Goal: Communication & Community: Answer question/provide support

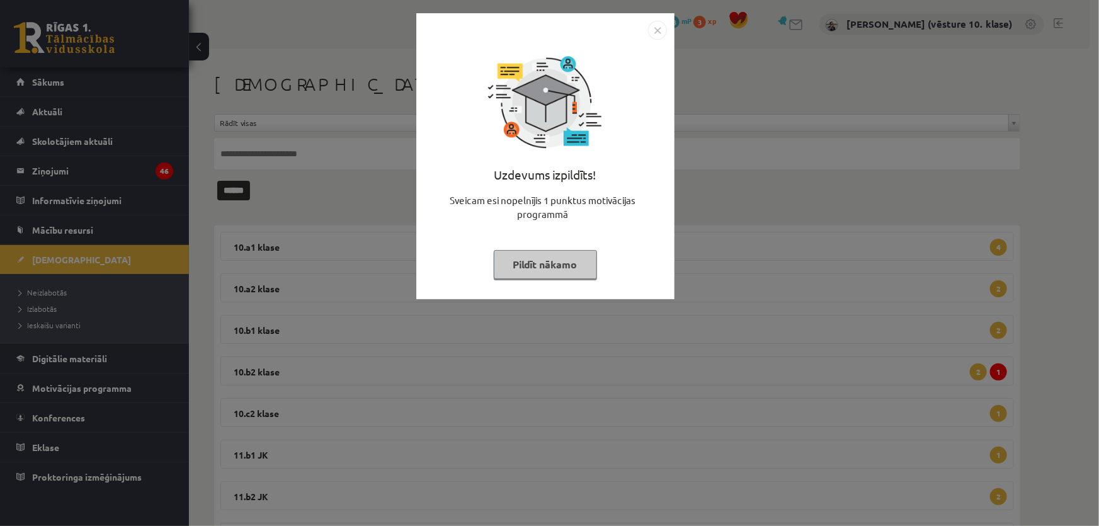
click at [654, 31] on img "Close" at bounding box center [657, 30] width 19 height 19
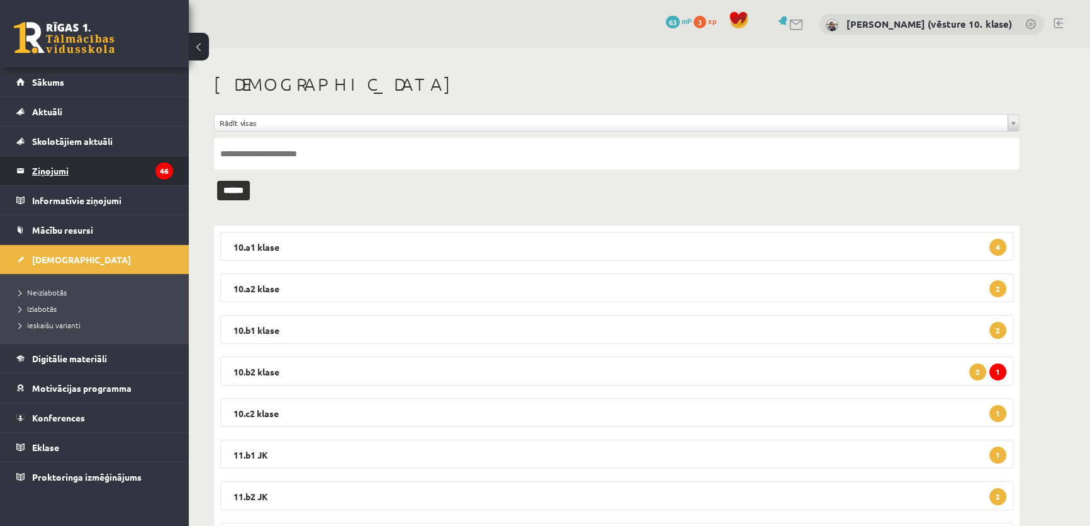
click at [139, 164] on legend "Ziņojumi 46" at bounding box center [102, 170] width 141 height 29
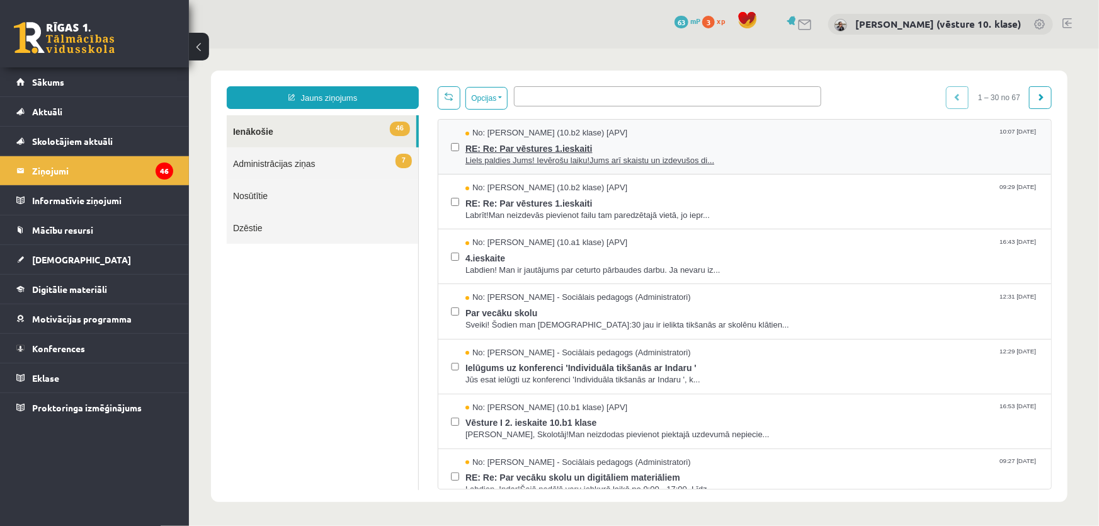
click at [553, 146] on span "RE: Re: Par vēstures 1.ieskaiti" at bounding box center [751, 147] width 573 height 16
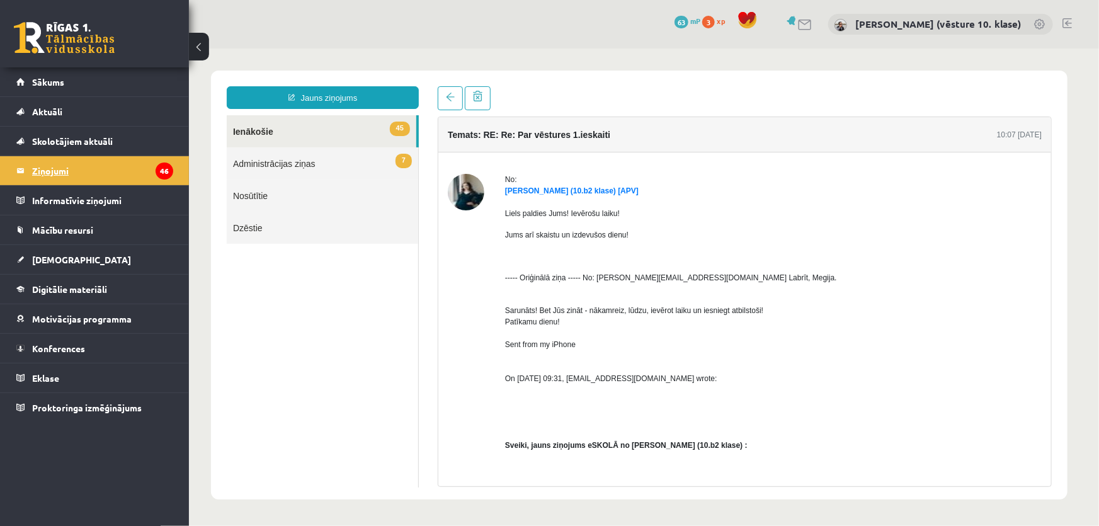
click at [124, 164] on legend "Ziņojumi 46" at bounding box center [102, 170] width 141 height 29
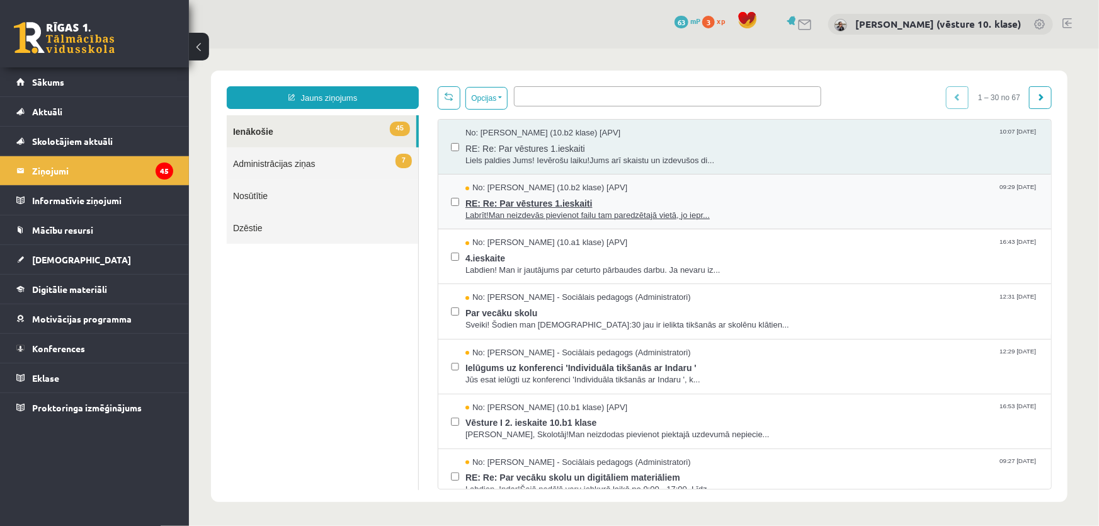
click at [529, 203] on span "RE: Re: Par vēstures 1.ieskaiti" at bounding box center [751, 201] width 573 height 16
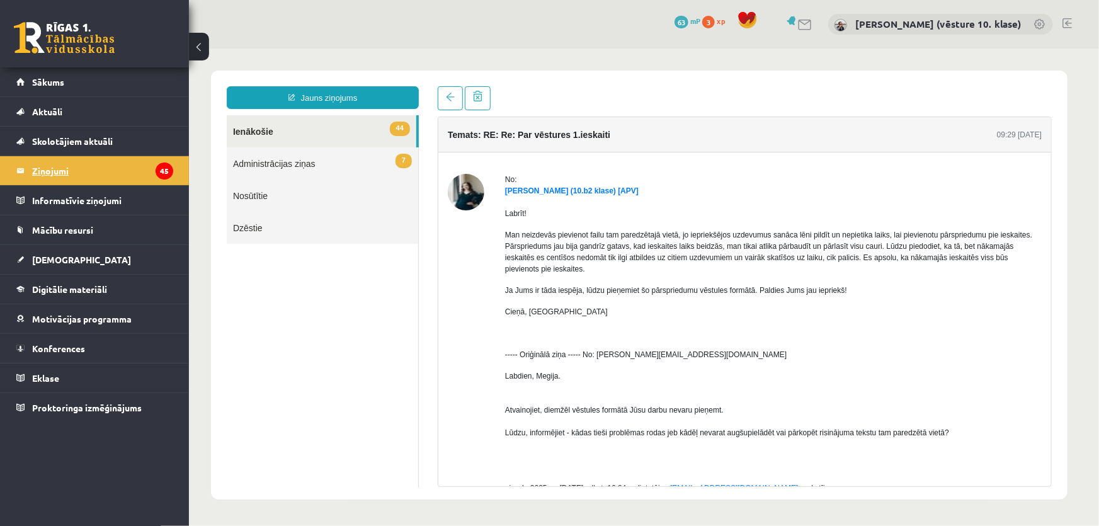
click at [139, 170] on legend "Ziņojumi 45" at bounding box center [102, 170] width 141 height 29
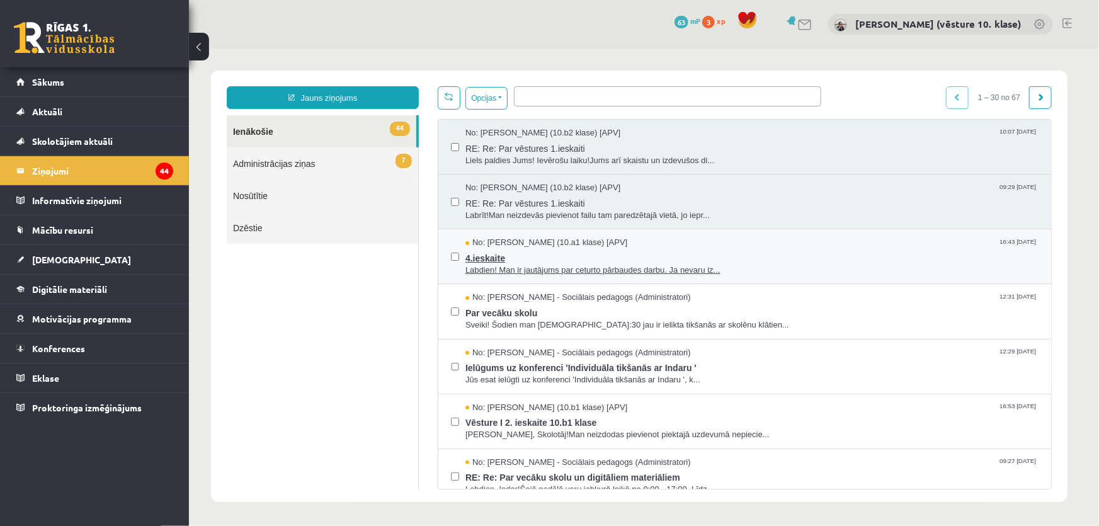
click at [485, 260] on span "4.ieskaite" at bounding box center [751, 256] width 573 height 16
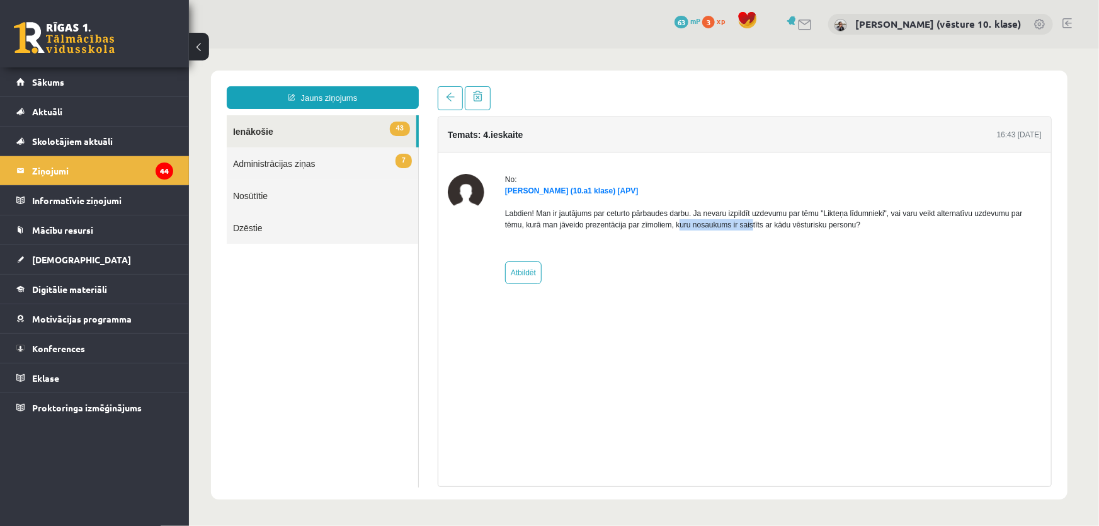
drag, startPoint x: 575, startPoint y: 281, endPoint x: 729, endPoint y: 219, distance: 165.5
click at [729, 219] on p "Labdien! Man ir jautājums par ceturto pārbaudes darbu. Ja nevaru izpildīt uzdev…" at bounding box center [772, 218] width 536 height 23
click at [755, 226] on p "Labdien! Man ir jautājums par ceturto pārbaudes darbu. Ja nevaru izpildīt uzdev…" at bounding box center [772, 218] width 536 height 23
drag, startPoint x: 748, startPoint y: 220, endPoint x: 798, endPoint y: 220, distance: 50.4
click at [798, 220] on p "Labdien! Man ir jautājums par ceturto pārbaudes darbu. Ja nevaru izpildīt uzdev…" at bounding box center [772, 218] width 536 height 23
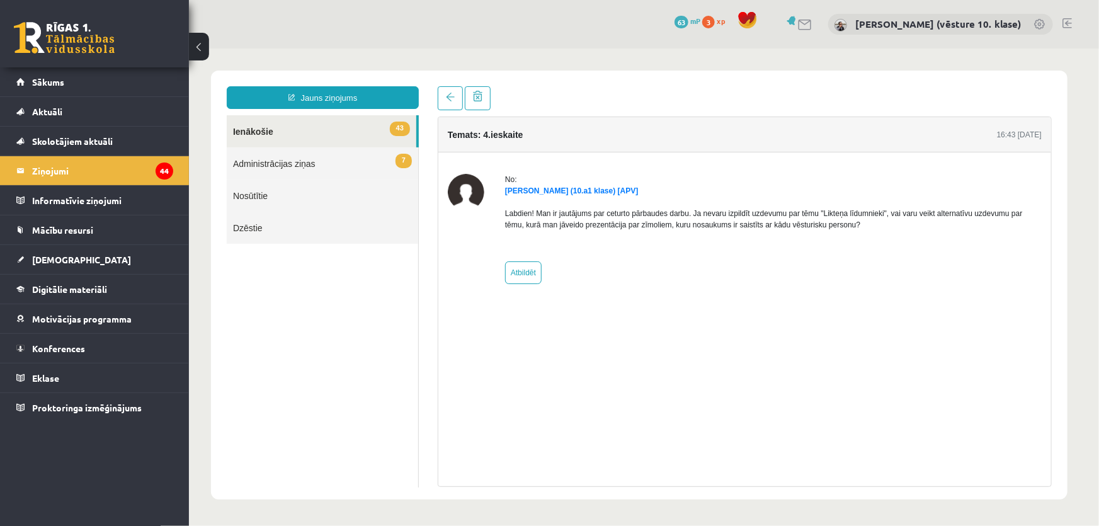
click at [843, 229] on p "Labdien! Man ir jautājums par ceturto pārbaudes darbu. Ja nevaru izpildīt uzdev…" at bounding box center [772, 218] width 536 height 23
drag, startPoint x: 943, startPoint y: 215, endPoint x: 893, endPoint y: 215, distance: 49.7
click at [893, 215] on p "Labdien! Man ir jautājums par ceturto pārbaudes darbu. Ja nevaru izpildīt uzdev…" at bounding box center [772, 218] width 536 height 23
click at [903, 232] on div "Labdien! Man ir jautājums par ceturto pārbaudes darbu. Ja nevaru izpildīt uzdev…" at bounding box center [772, 223] width 536 height 55
drag, startPoint x: 589, startPoint y: 222, endPoint x: 654, endPoint y: 224, distance: 64.2
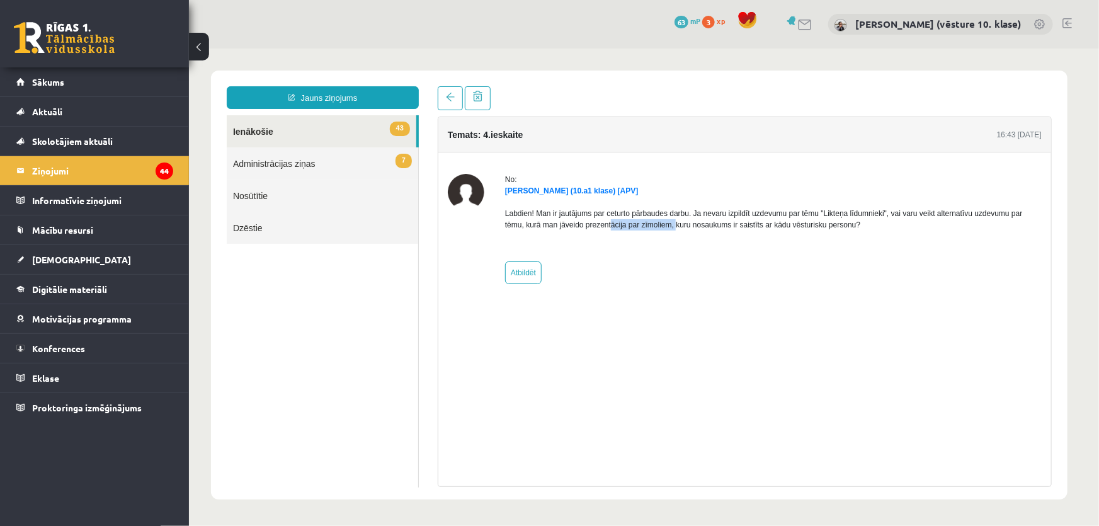
click at [654, 224] on p "Labdien! Man ir jautājums par ceturto pārbaudes darbu. Ja nevaru izpildīt uzdev…" at bounding box center [772, 218] width 536 height 23
click at [684, 236] on div "Labdien! Man ir jautājums par ceturto pārbaudes darbu. Ja nevaru izpildīt uzdev…" at bounding box center [772, 223] width 536 height 55
click at [522, 270] on link "Atbildēt" at bounding box center [522, 272] width 37 height 23
type input "**********"
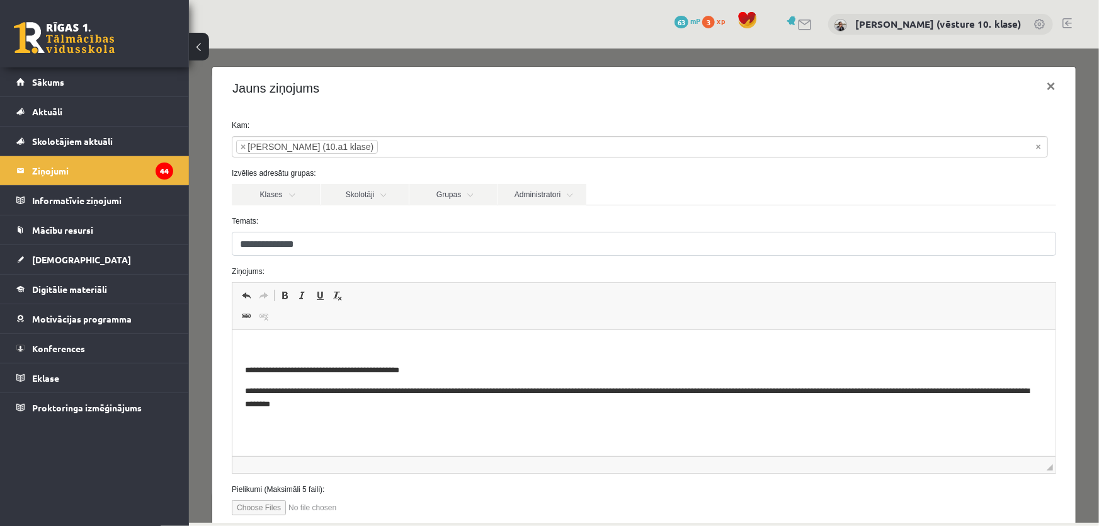
click at [393, 341] on html "**********" at bounding box center [643, 377] width 823 height 94
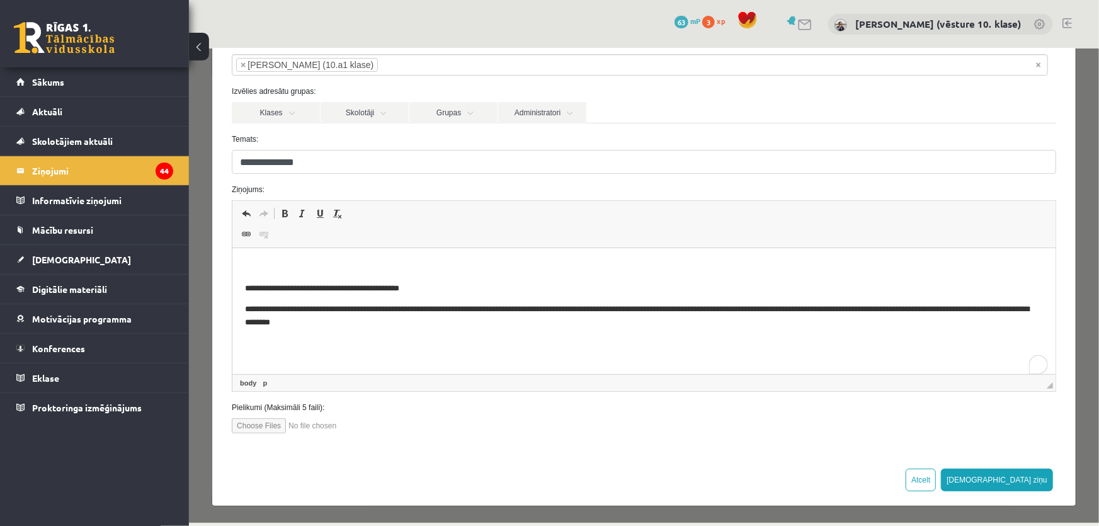
scroll to position [25, 0]
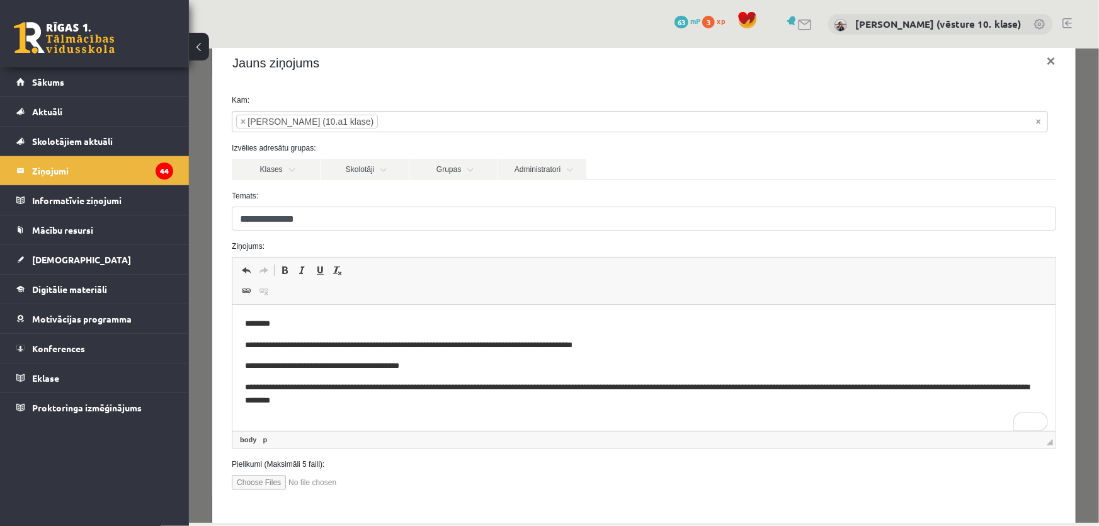
click at [421, 346] on p "**********" at bounding box center [640, 345] width 790 height 13
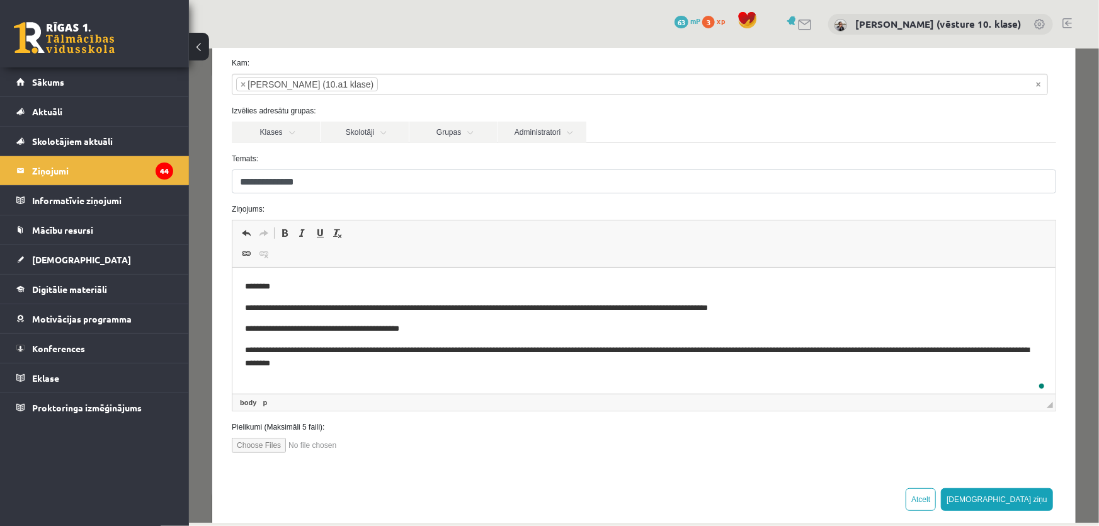
scroll to position [82, 0]
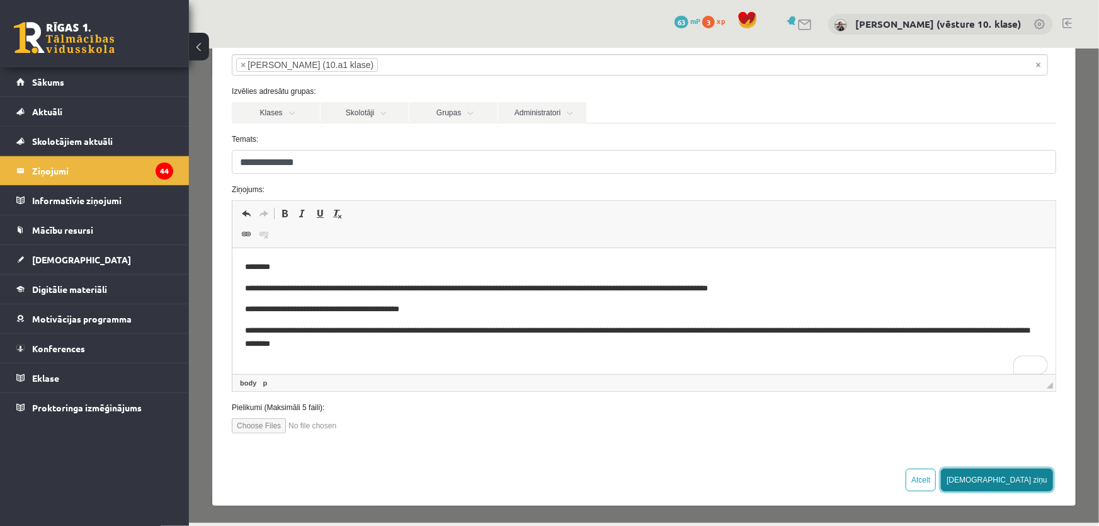
click at [1029, 478] on button "[DEMOGRAPHIC_DATA] ziņu" at bounding box center [996, 479] width 112 height 23
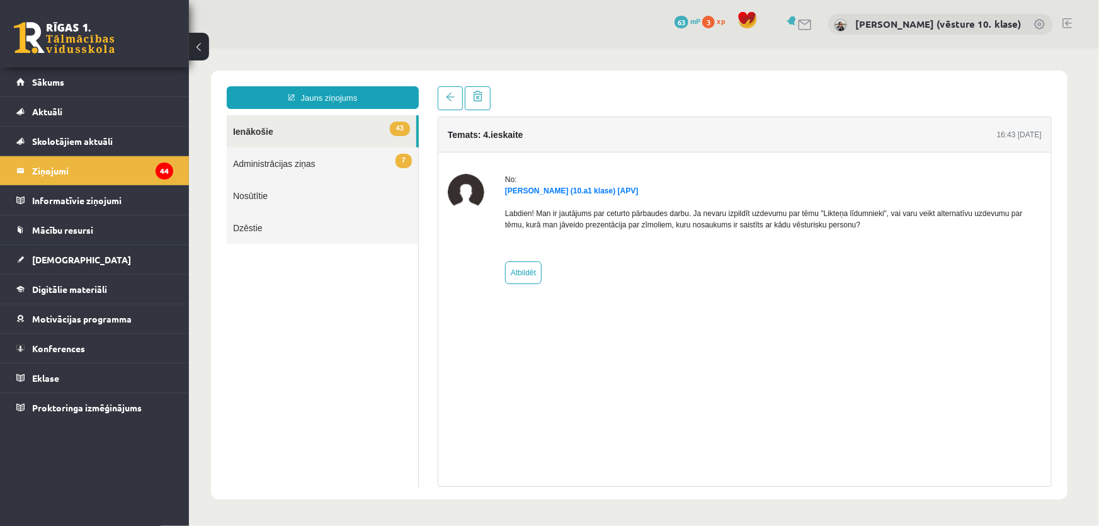
scroll to position [0, 0]
click at [265, 131] on link "43 Ienākošie" at bounding box center [321, 131] width 190 height 32
click at [67, 169] on legend "Ziņojumi 44" at bounding box center [102, 170] width 141 height 29
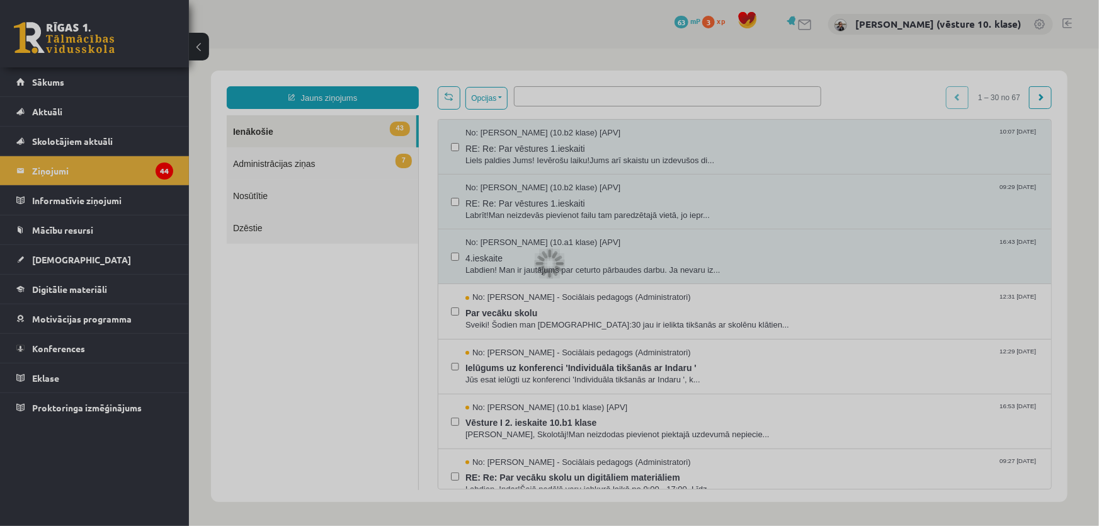
click at [487, 259] on div at bounding box center [549, 263] width 1099 height 526
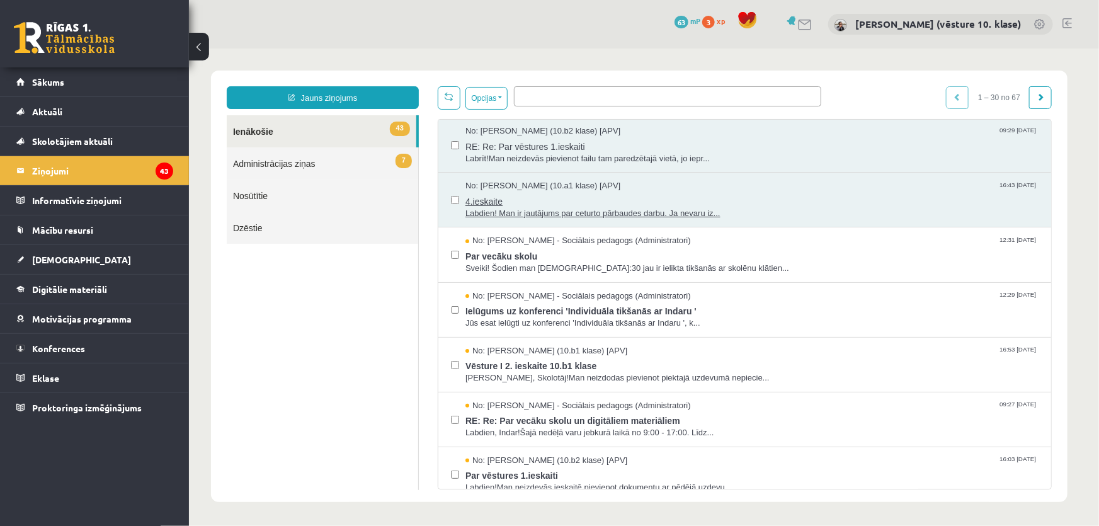
click at [495, 198] on span "4.ieskaite" at bounding box center [751, 199] width 573 height 16
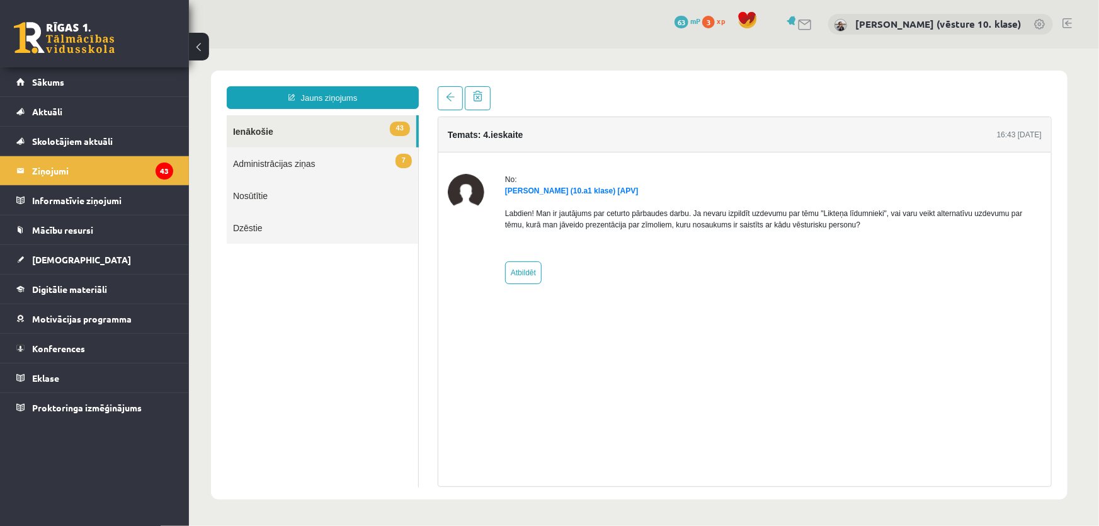
click at [255, 196] on link "Nosūtītie" at bounding box center [321, 195] width 191 height 32
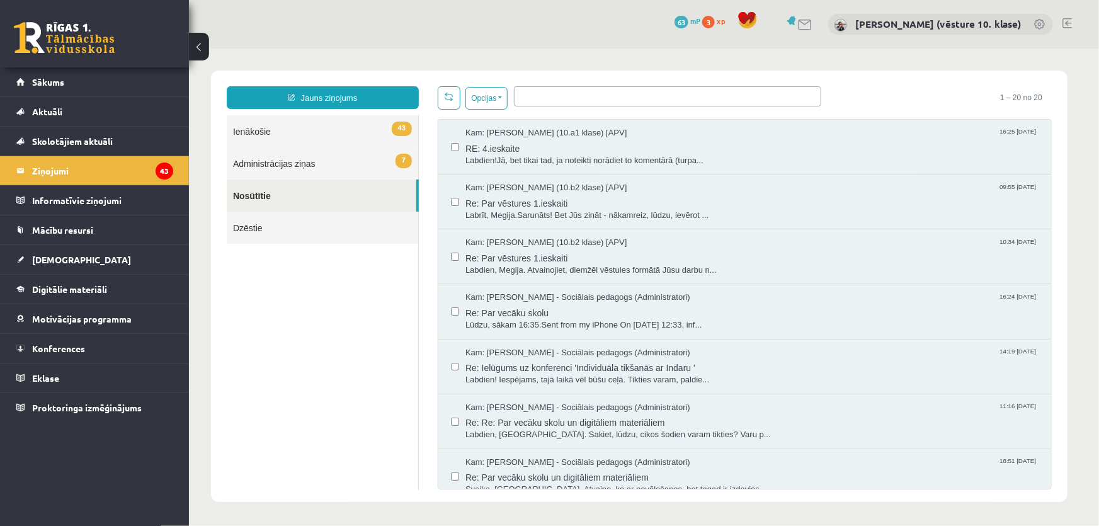
click at [263, 132] on link "43 Ienākošie" at bounding box center [321, 131] width 191 height 32
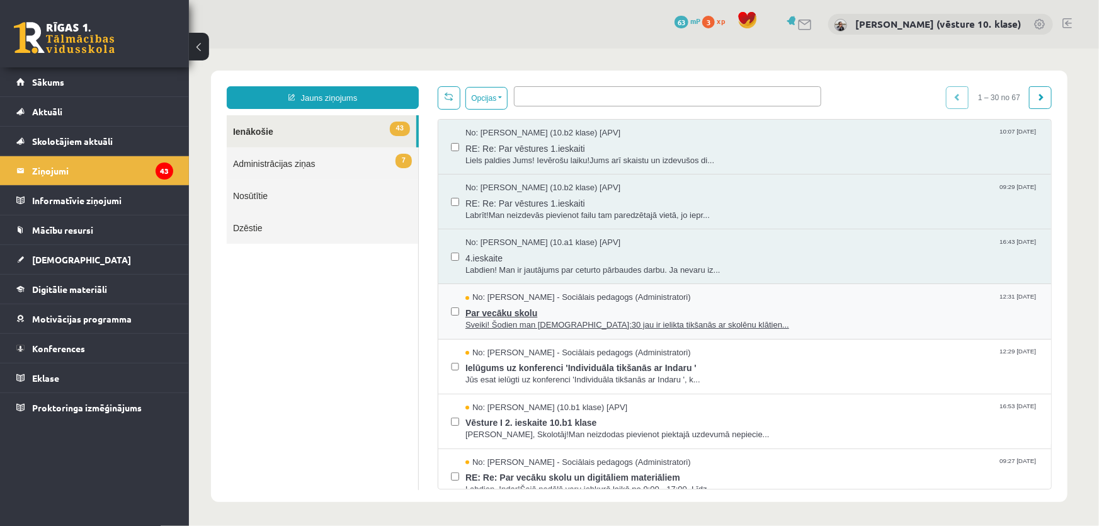
click at [505, 319] on span "Sveiki! Šodien man [DEMOGRAPHIC_DATA]:30 jau ir ielikta tikšanās ar skolēnu klā…" at bounding box center [751, 325] width 573 height 12
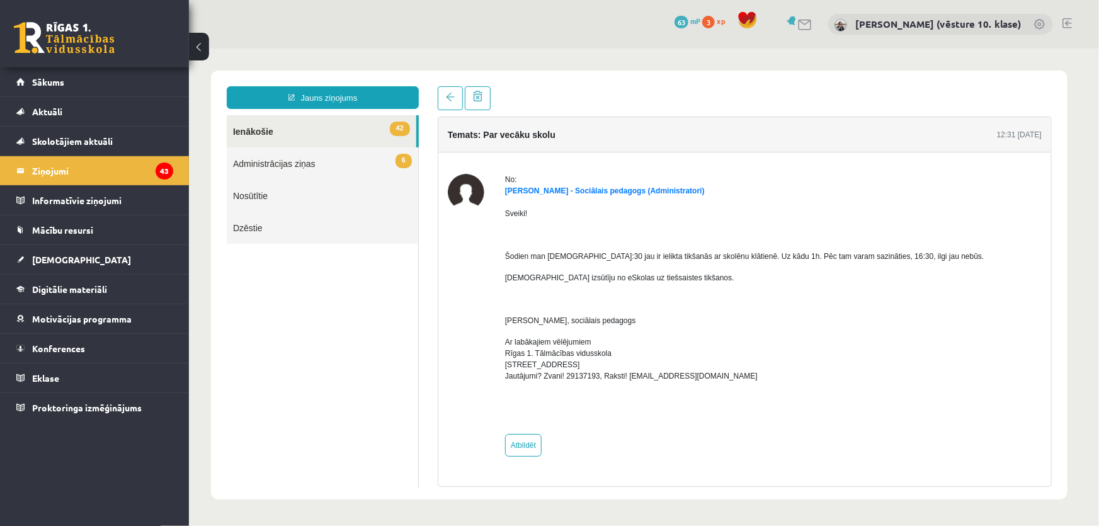
click at [264, 134] on link "42 Ienākošie" at bounding box center [321, 131] width 190 height 32
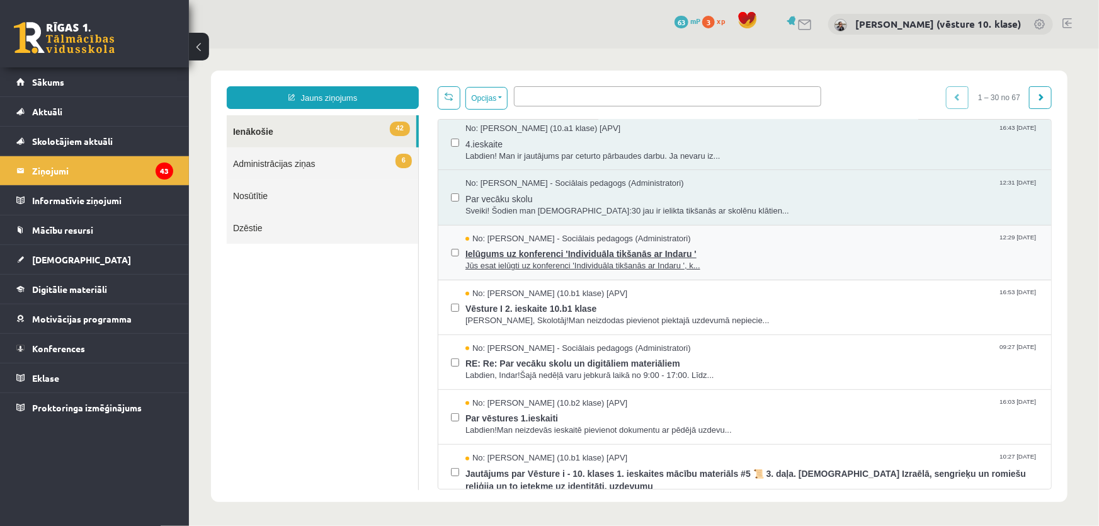
click at [606, 256] on span "Ielūgums uz konferenci 'Individuāla tikšanās ar Indaru '" at bounding box center [751, 252] width 573 height 16
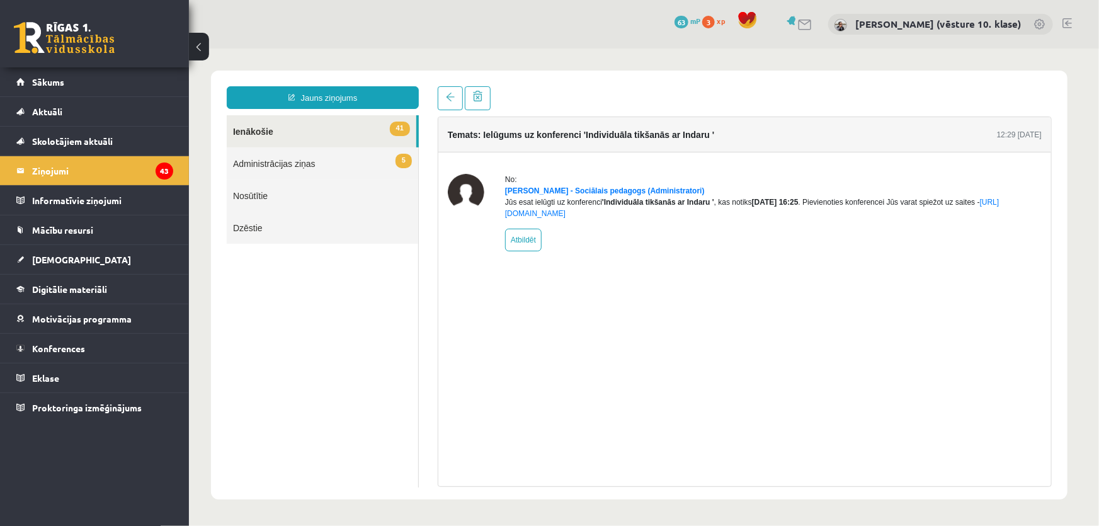
click at [270, 133] on link "41 Ienākošie" at bounding box center [321, 131] width 190 height 32
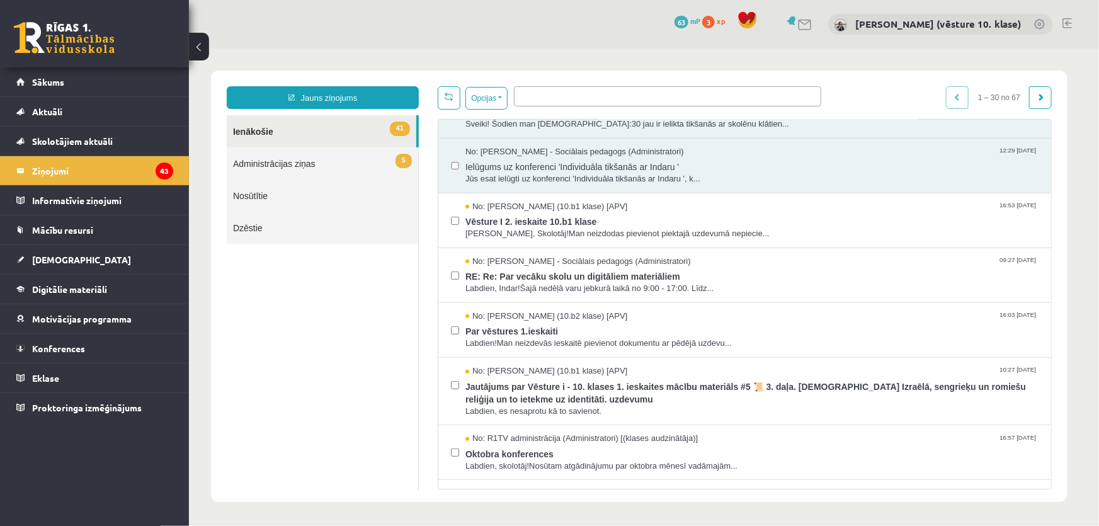
scroll to position [114, 0]
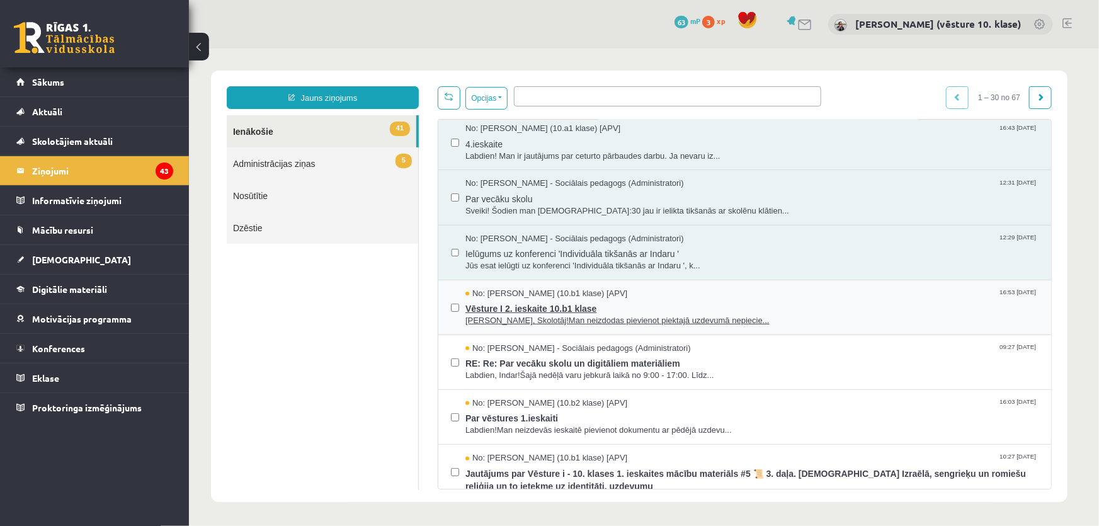
click at [528, 308] on span "Vēsture I 2. ieskaite 10.b1 klase" at bounding box center [751, 306] width 573 height 16
click at [544, 310] on span "Vēsture I 2. ieskaite 10.b1 klase" at bounding box center [751, 306] width 573 height 16
click at [565, 324] on span "[PERSON_NAME], Skolotāj!Man neizdodas pievienot piektajā uzdevumā nepiecie..." at bounding box center [751, 320] width 573 height 12
click at [567, 319] on span "[PERSON_NAME], Skolotāj!Man neizdodas pievienot piektajā uzdevumā nepiecie..." at bounding box center [751, 320] width 573 height 12
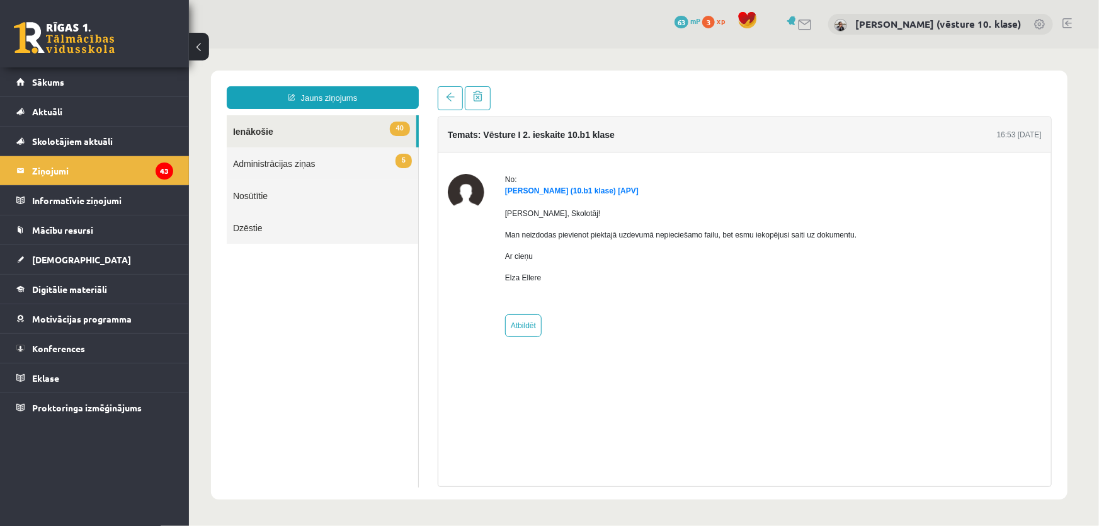
scroll to position [0, 0]
click at [523, 324] on link "Atbildēt" at bounding box center [522, 325] width 37 height 23
type input "**********"
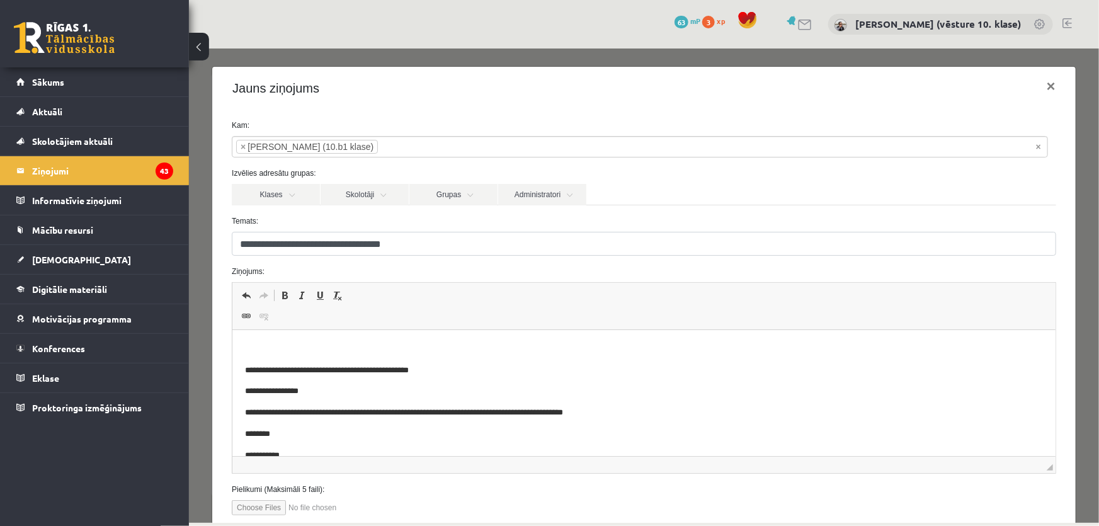
click at [319, 345] on p "Bagātinātā teksta redaktors, wiswyg-editor-47433947236620-1760534891-267" at bounding box center [644, 348] width 798 height 13
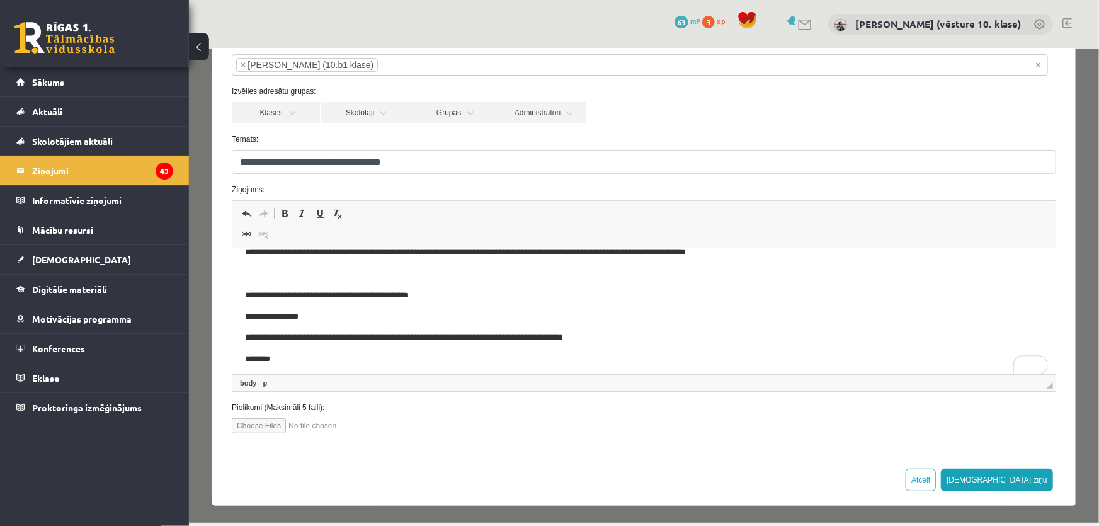
scroll to position [57, 0]
click at [1026, 478] on button "[DEMOGRAPHIC_DATA] ziņu" at bounding box center [996, 479] width 112 height 23
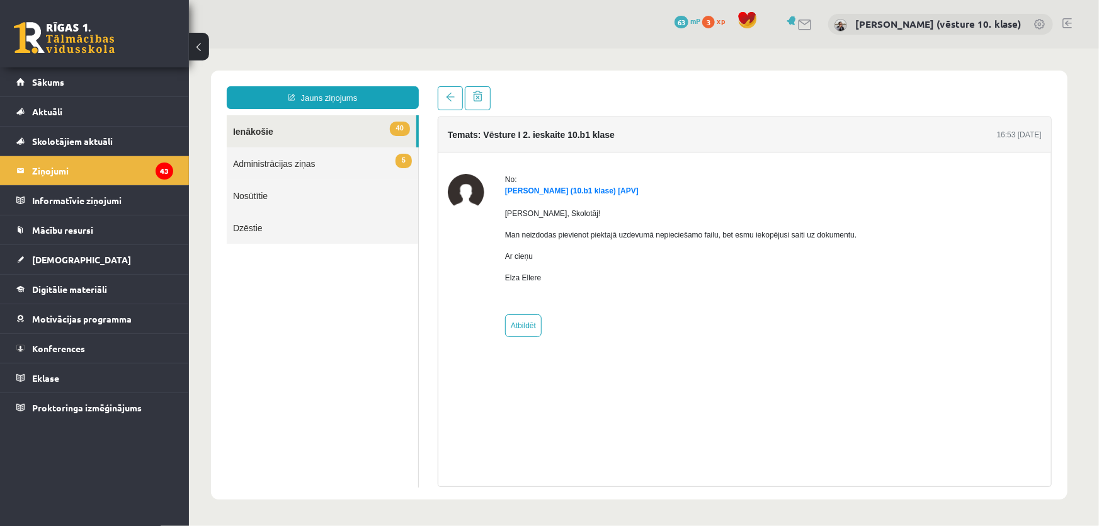
scroll to position [0, 0]
click at [262, 133] on link "40 Ienākošie" at bounding box center [321, 131] width 190 height 32
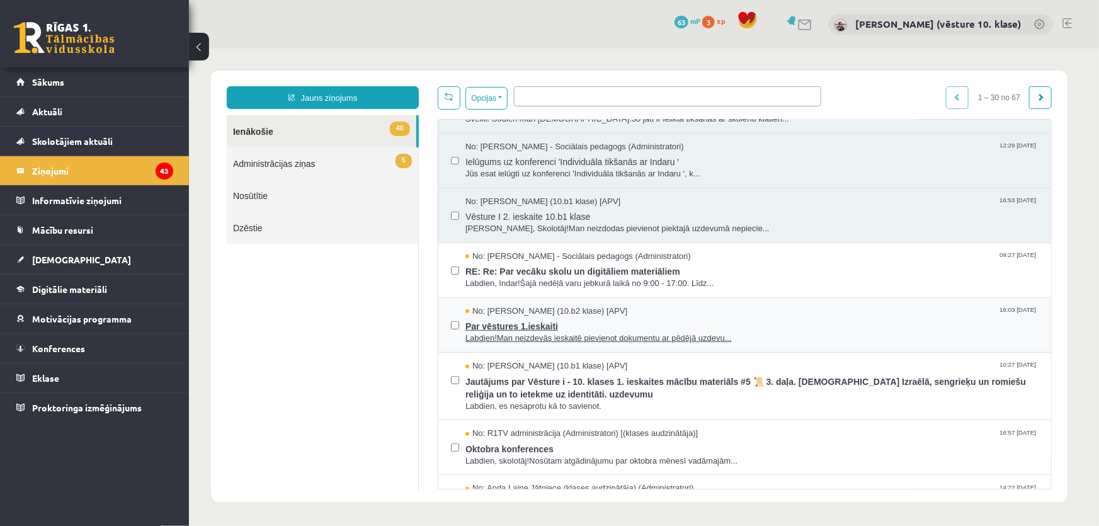
scroll to position [229, 0]
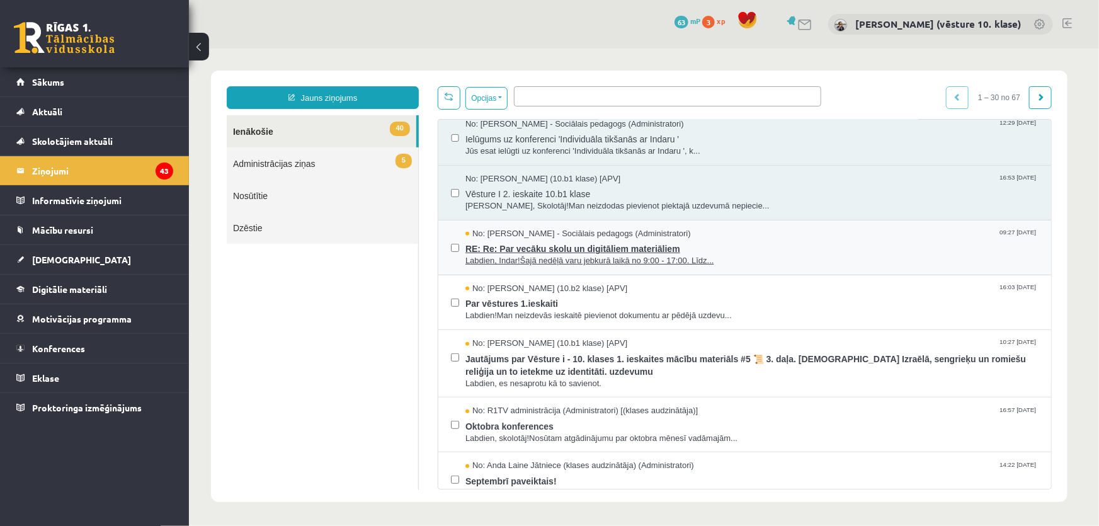
click at [555, 258] on span "Labdien, Indar!Šajā nedēļā varu jebkurā laikā no 9:00 - 17:00. Līdz..." at bounding box center [751, 260] width 573 height 12
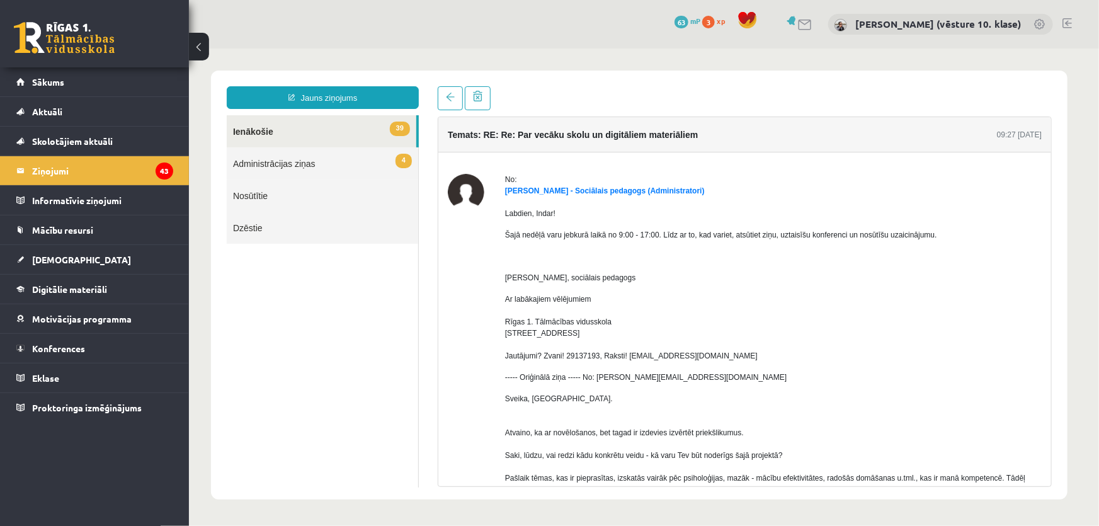
scroll to position [0, 0]
click at [264, 135] on link "39 Ienākošie" at bounding box center [321, 131] width 190 height 32
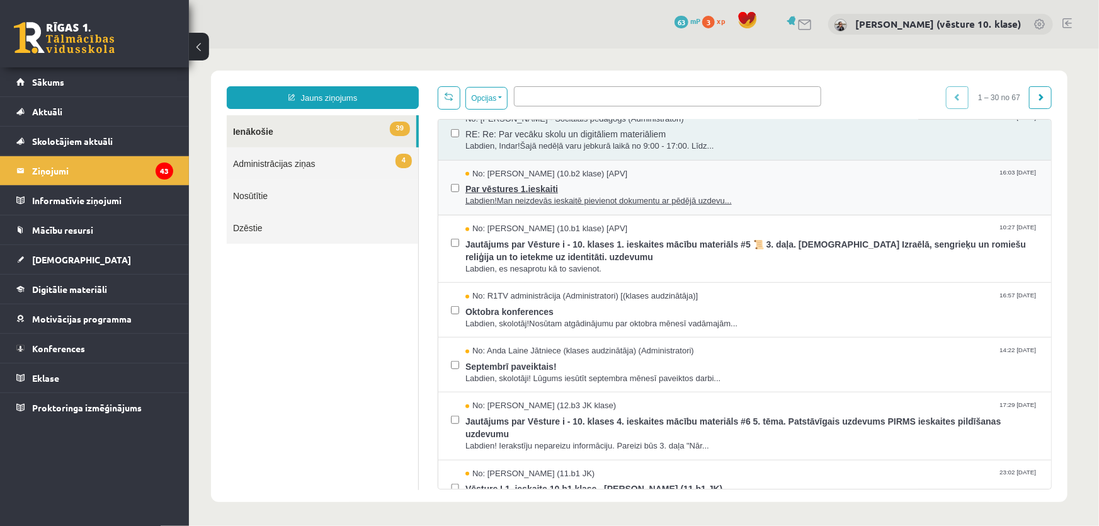
click at [503, 195] on span "Labdien!Man neizdevās ieskaitē pievienot dokumentu ar pēdējā uzdevu..." at bounding box center [751, 201] width 573 height 12
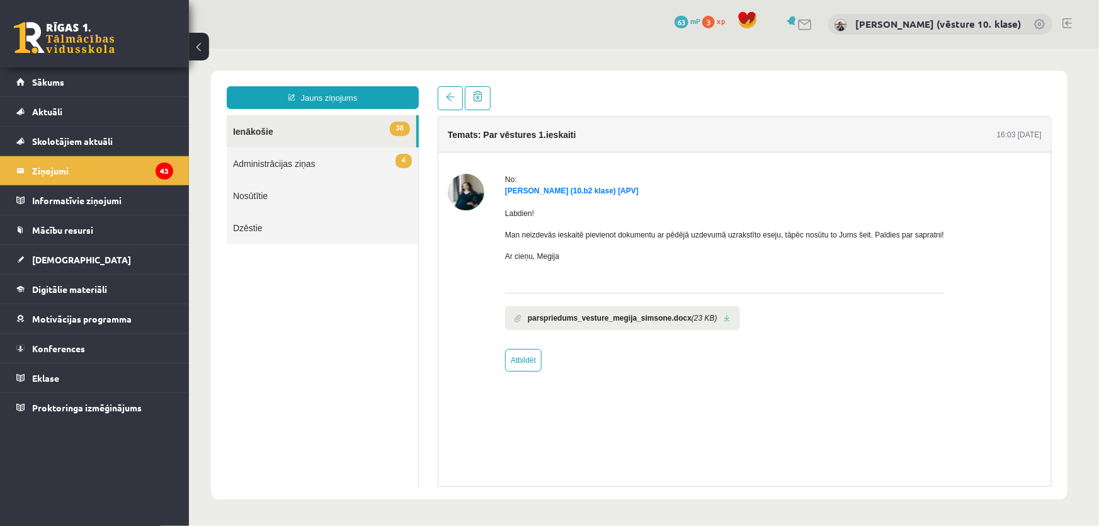
click at [277, 132] on link "38 Ienākošie" at bounding box center [321, 131] width 190 height 32
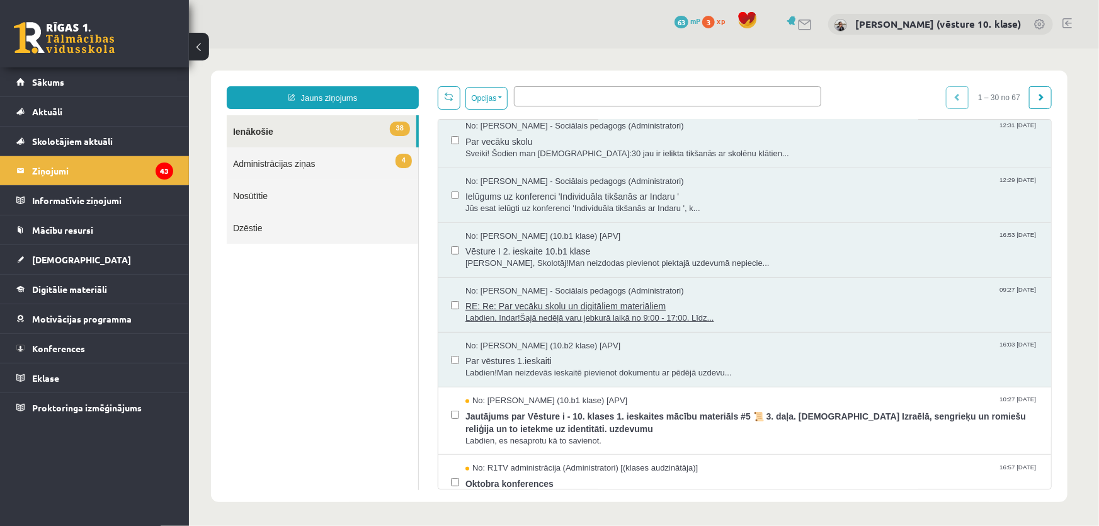
scroll to position [343, 0]
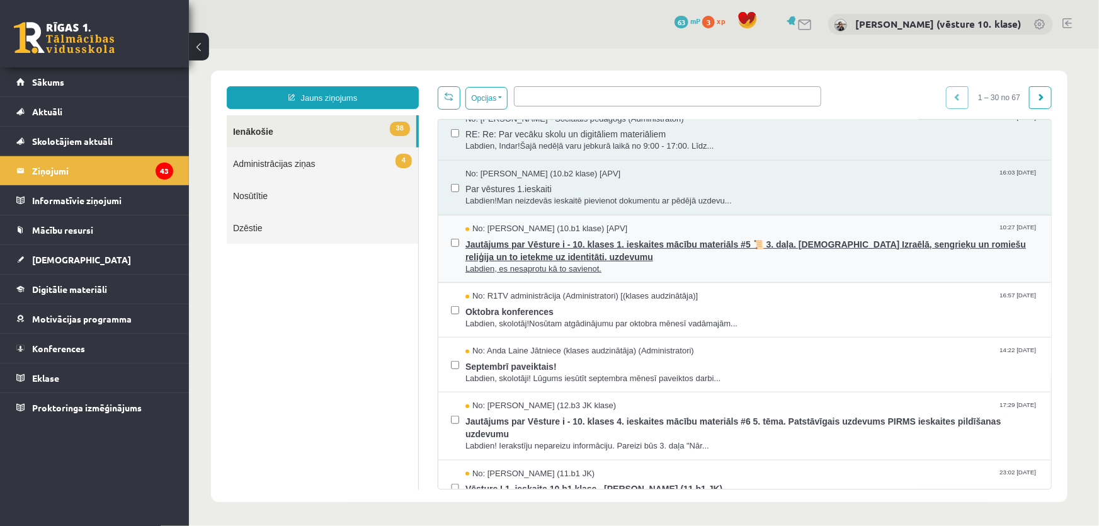
click at [519, 256] on span "Jautājums par Vēsture i - 10. klases 1. ieskaites mācību materiāls #5 📜 3. daļa…" at bounding box center [751, 248] width 573 height 28
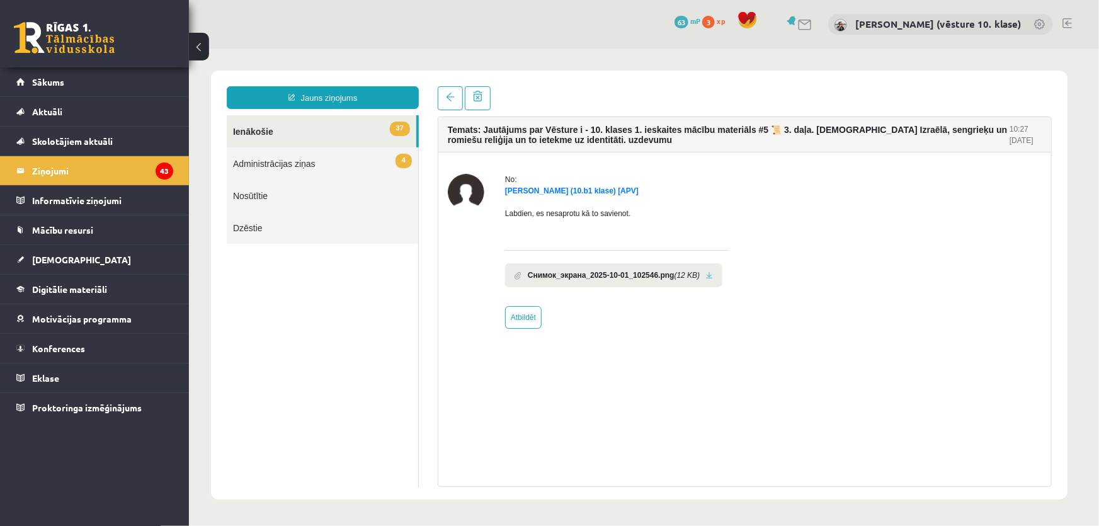
scroll to position [0, 0]
drag, startPoint x: 606, startPoint y: 212, endPoint x: 633, endPoint y: 217, distance: 27.4
click at [635, 214] on p "Labdien, es nesaprotu kā to savienot." at bounding box center [616, 212] width 224 height 11
click at [625, 277] on b "Снимок_экрана_2025-10-01_102546.png" at bounding box center [600, 274] width 147 height 11
click at [263, 126] on link "37 Ienākošie" at bounding box center [321, 131] width 190 height 32
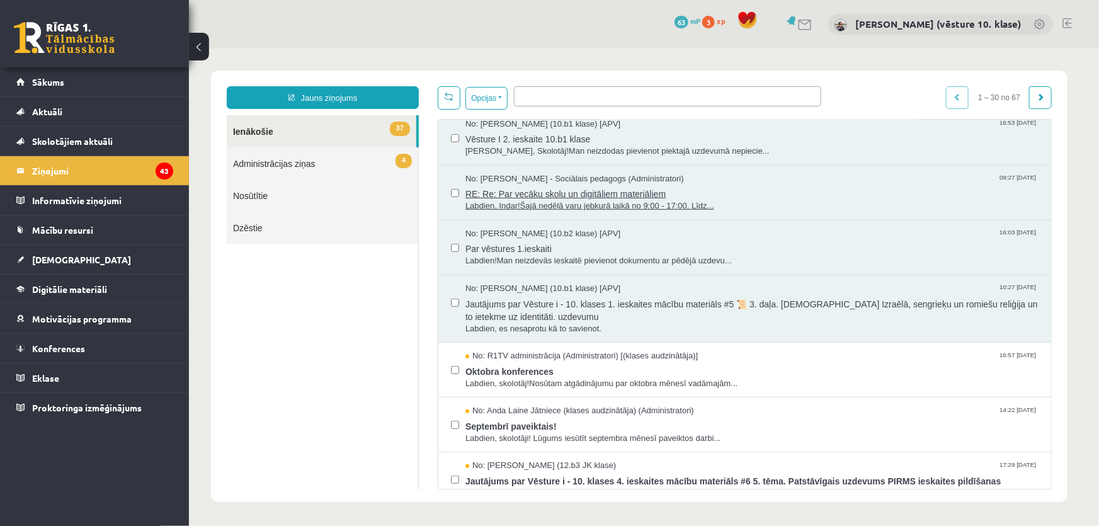
scroll to position [400, 0]
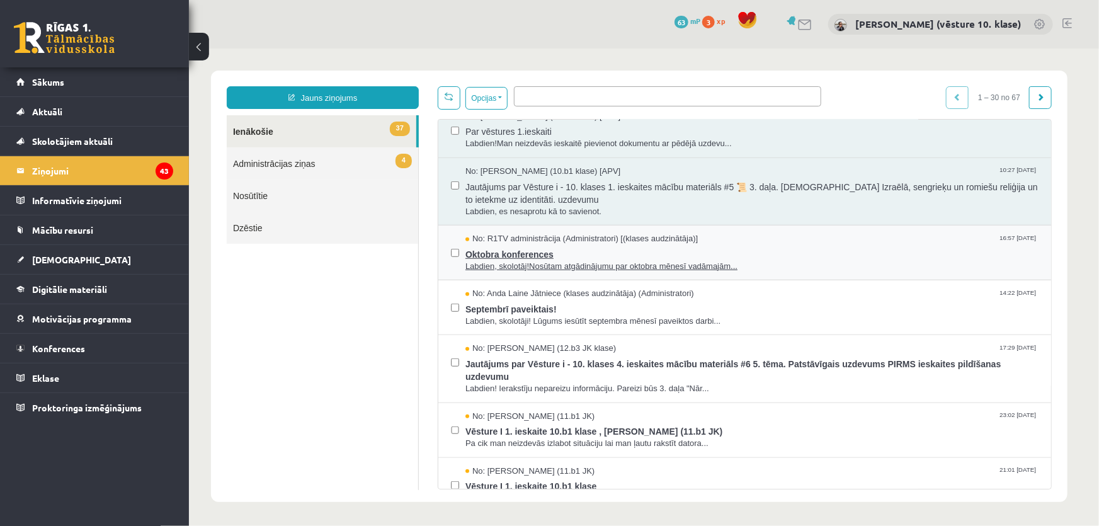
click at [507, 260] on span "Labdien, skolotāj!Nosūtam atgādinājumu par oktobra mēnesī vadāmajām..." at bounding box center [751, 266] width 573 height 12
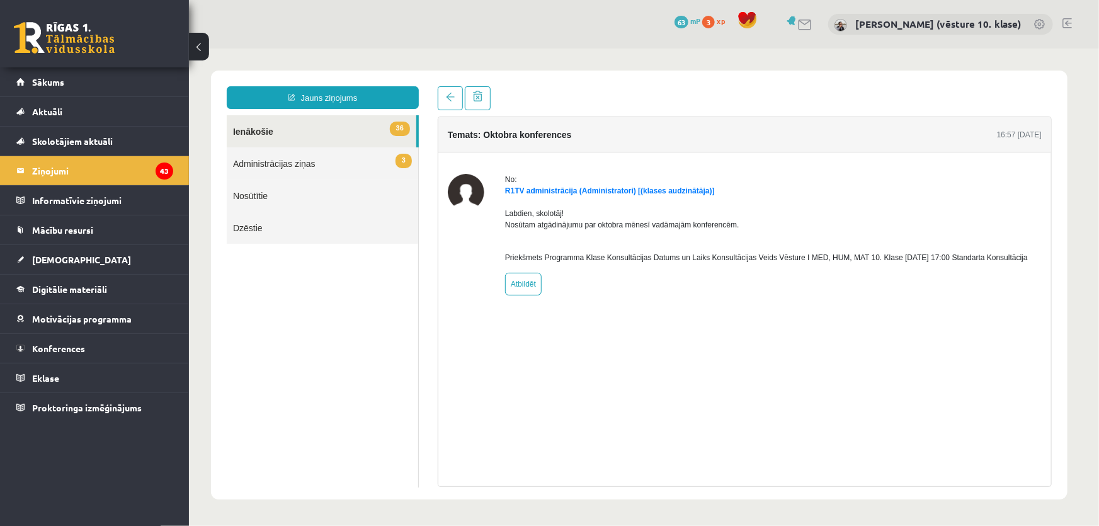
scroll to position [0, 0]
click at [278, 131] on link "36 Ienākošie" at bounding box center [321, 131] width 190 height 32
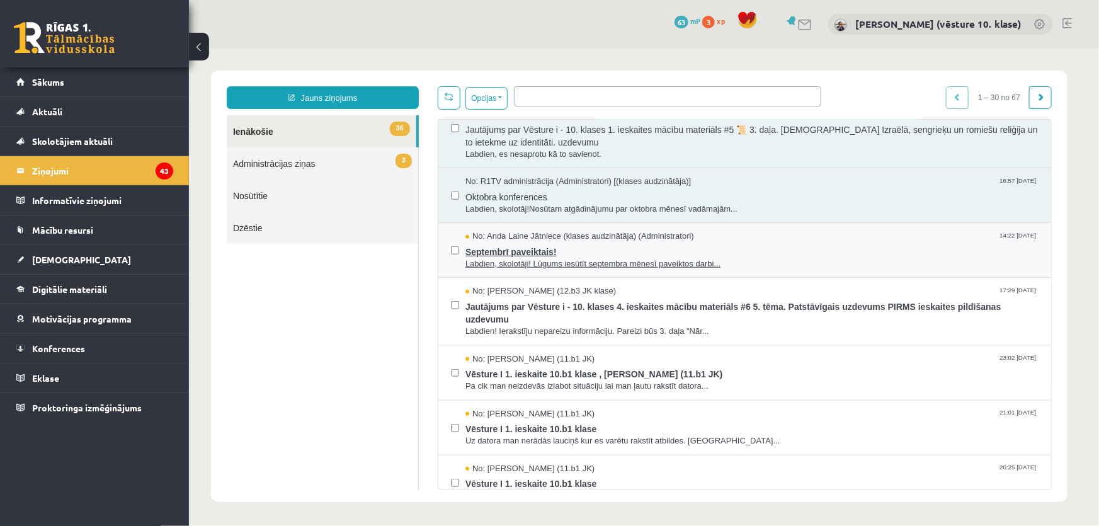
click at [518, 253] on span "Septembrī paveiktais!" at bounding box center [751, 250] width 573 height 16
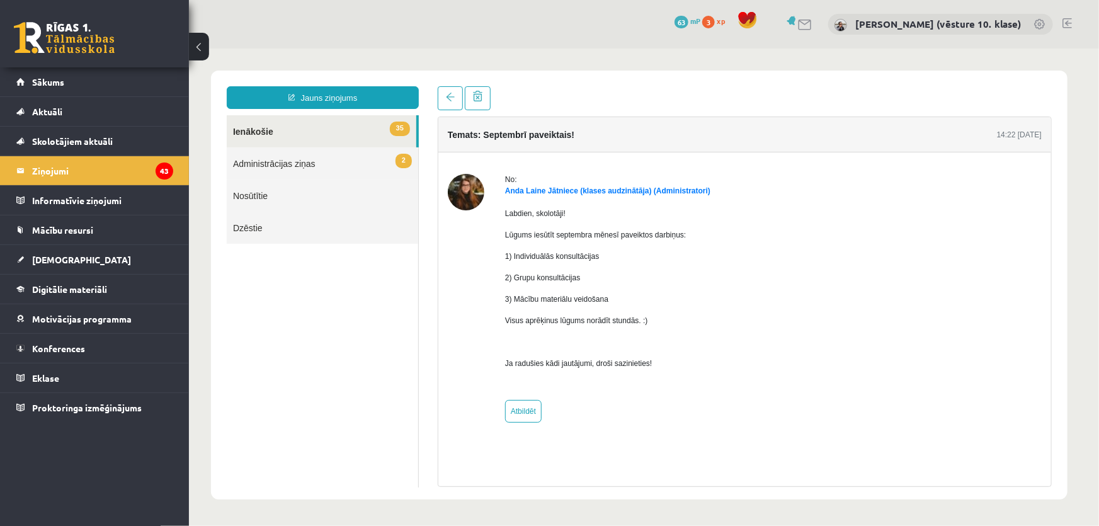
click at [271, 132] on link "35 Ienākošie" at bounding box center [321, 131] width 190 height 32
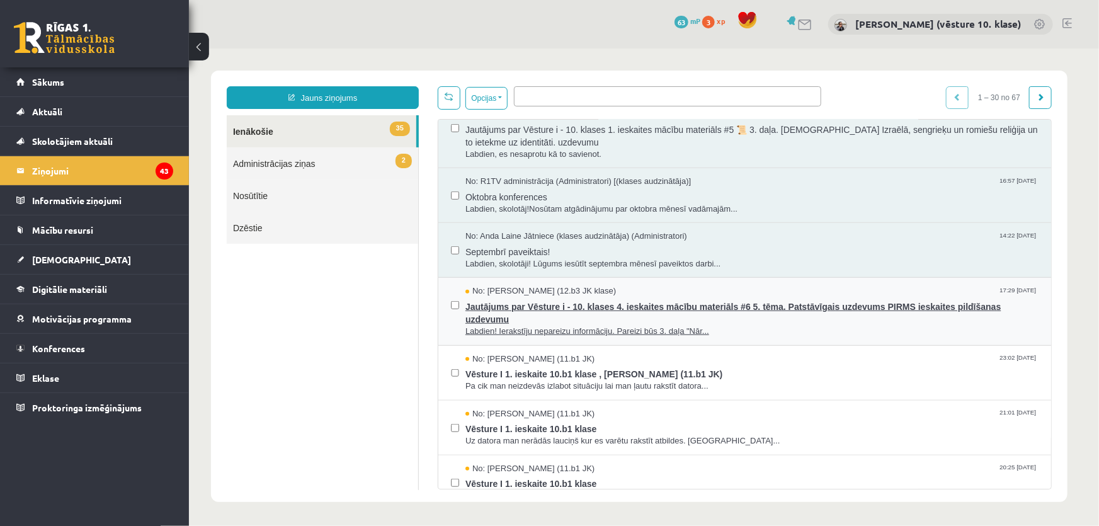
click at [526, 312] on span "Jautājums par Vēsture i - 10. klases 4. ieskaites mācību materiāls #6 ​5. tēma.…" at bounding box center [751, 311] width 573 height 28
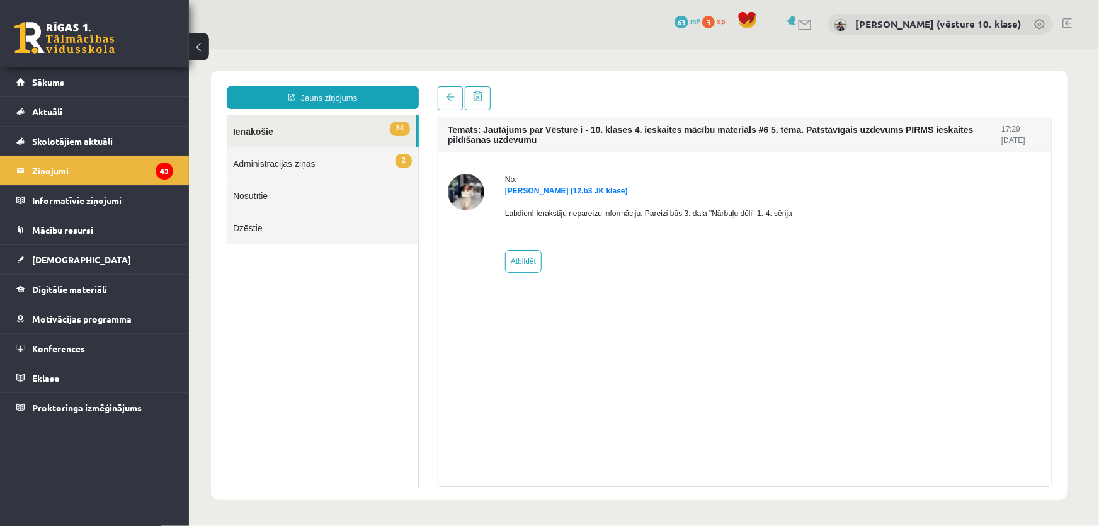
click at [288, 130] on link "34 Ienākošie" at bounding box center [321, 131] width 190 height 32
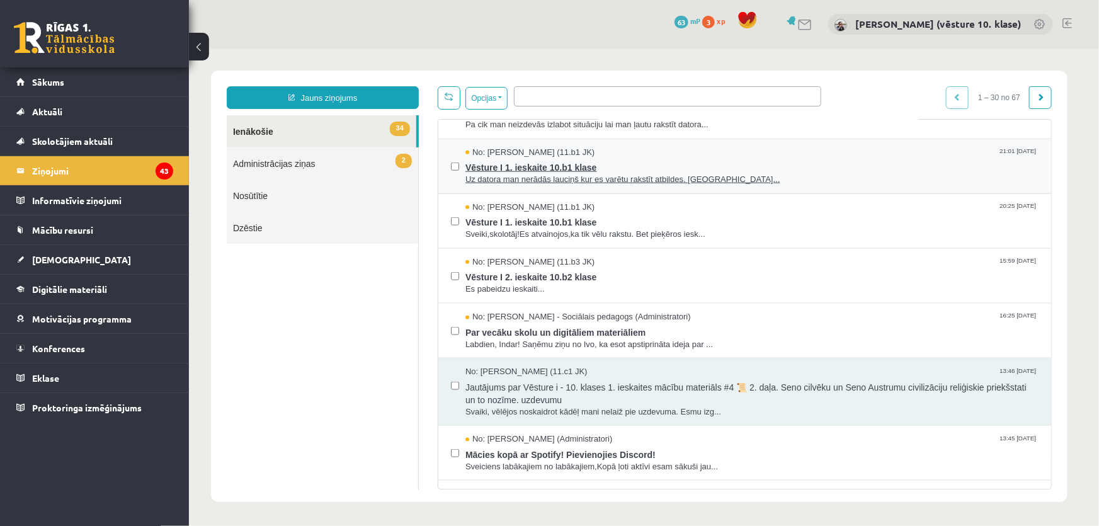
scroll to position [572, 0]
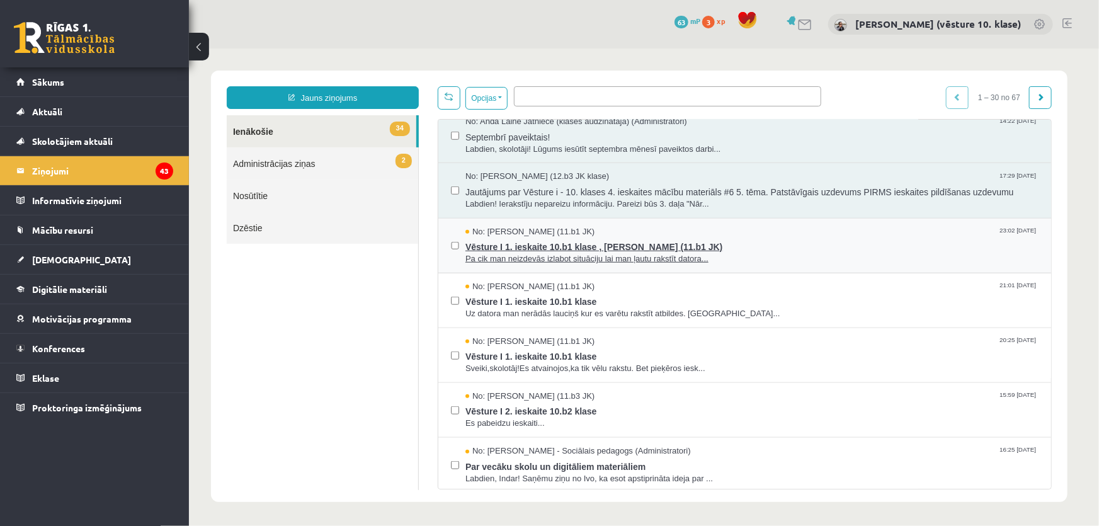
click at [571, 245] on span "Vēsture I 1. ieskaite 10.b1 klase , [PERSON_NAME] (11.b1 JK)" at bounding box center [751, 245] width 573 height 16
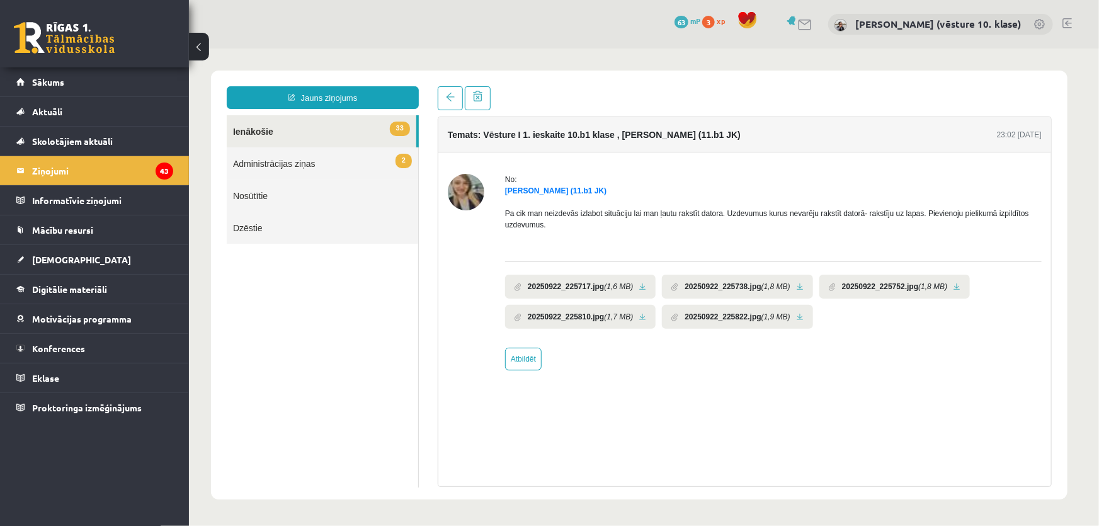
scroll to position [0, 0]
click at [529, 359] on link "Atbildēt" at bounding box center [522, 358] width 37 height 23
type input "**********"
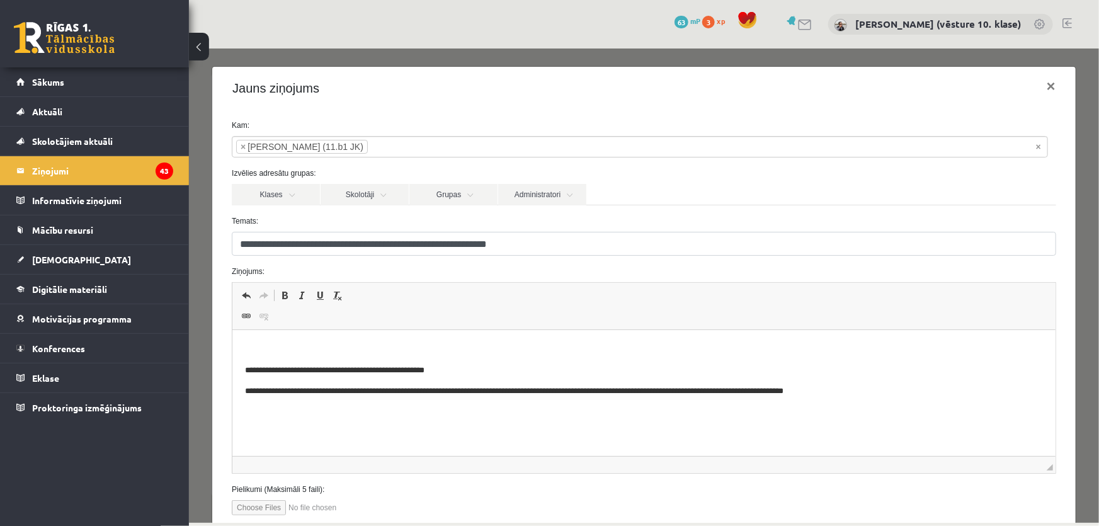
click at [404, 348] on p "Bagātinātā teksta redaktors, wiswyg-editor-47433839404500-1760536468-808" at bounding box center [644, 348] width 798 height 13
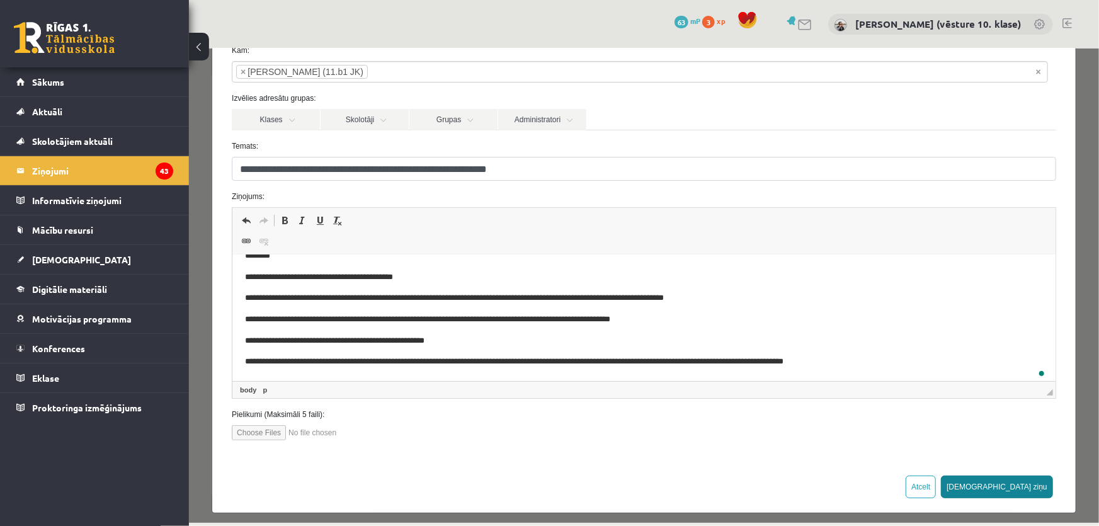
scroll to position [82, 0]
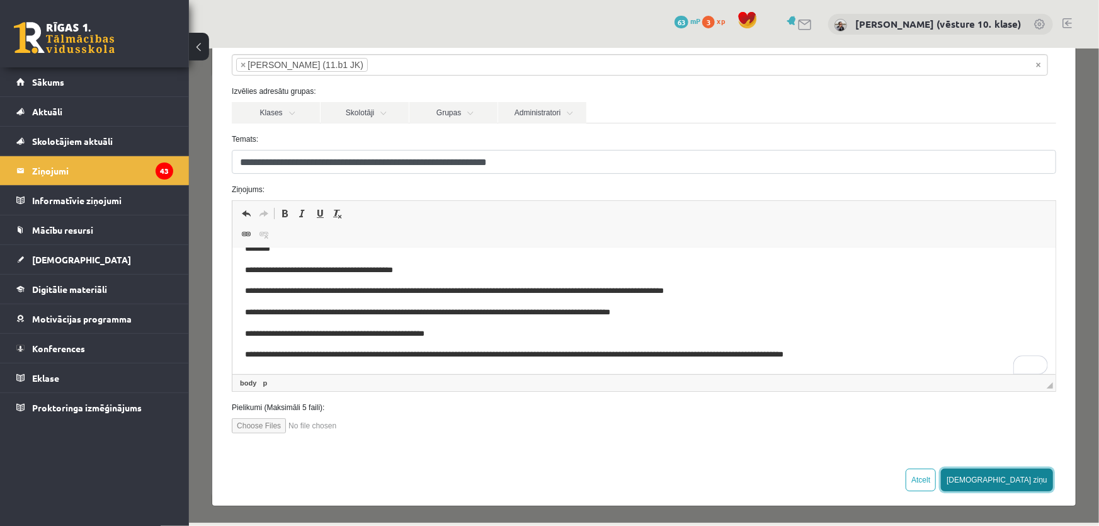
drag, startPoint x: 1071, startPoint y: 681, endPoint x: 448, endPoint y: 341, distance: 710.0
drag, startPoint x: 443, startPoint y: 334, endPoint x: 429, endPoint y: 317, distance: 22.3
click at [443, 333] on p "**********" at bounding box center [635, 333] width 781 height 13
click at [550, 324] on body "**********" at bounding box center [644, 301] width 798 height 119
click at [536, 313] on p "**********" at bounding box center [635, 312] width 781 height 13
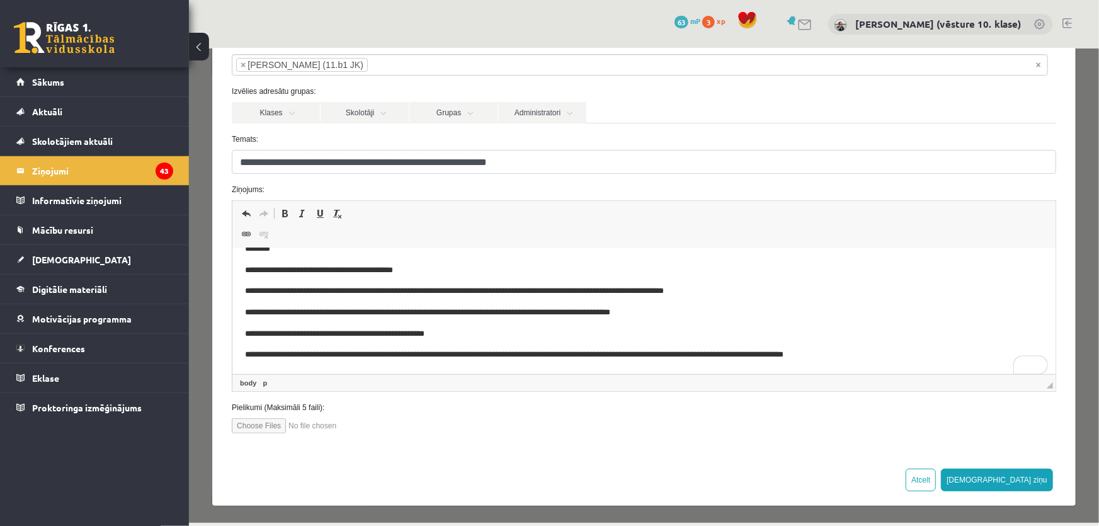
click at [548, 315] on p "**********" at bounding box center [635, 312] width 781 height 13
click at [1017, 477] on button "[DEMOGRAPHIC_DATA] ziņu" at bounding box center [996, 479] width 112 height 23
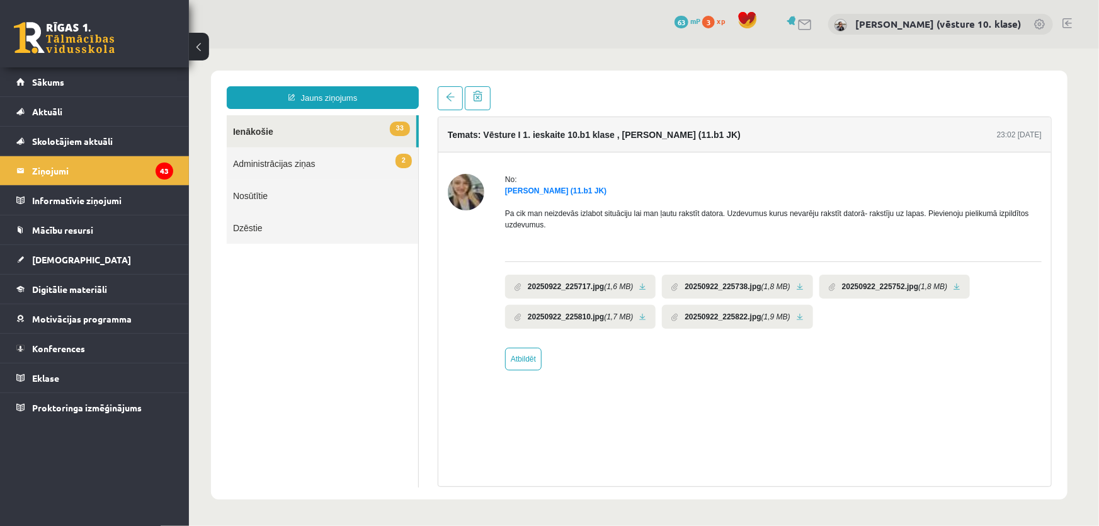
scroll to position [0, 0]
click at [254, 132] on link "33 Ienākošie" at bounding box center [321, 131] width 190 height 32
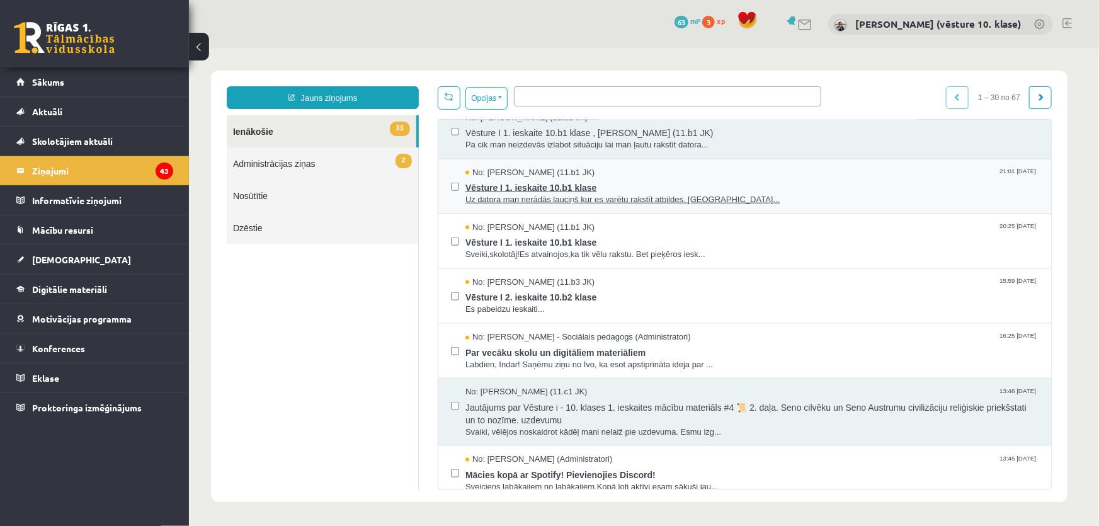
click at [574, 198] on span "Uz datora man nerādās lauciņš kur es varētu rakstīt atbildes. [GEOGRAPHIC_DATA]…" at bounding box center [751, 199] width 573 height 12
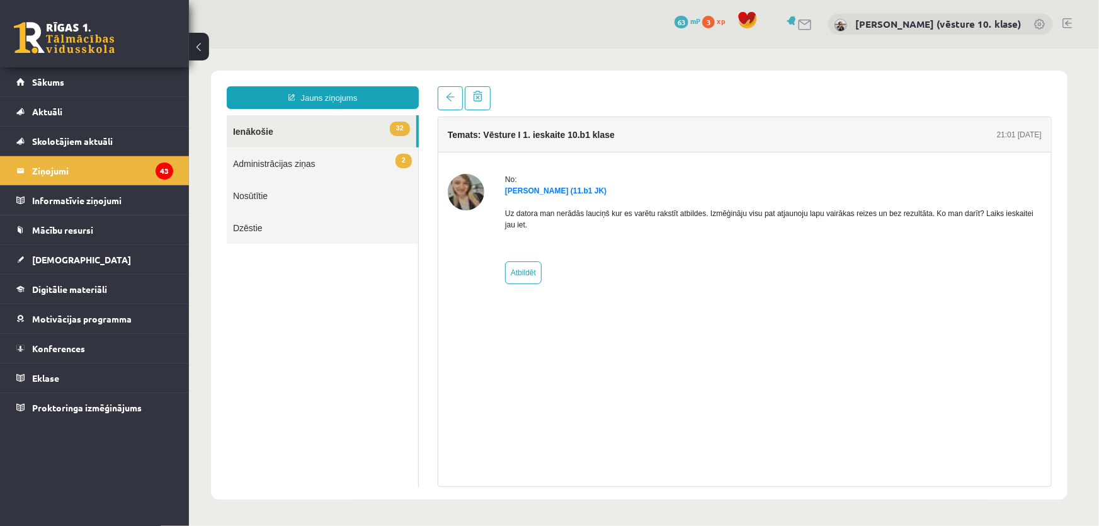
click at [271, 133] on link "32 Ienākošie" at bounding box center [321, 131] width 190 height 32
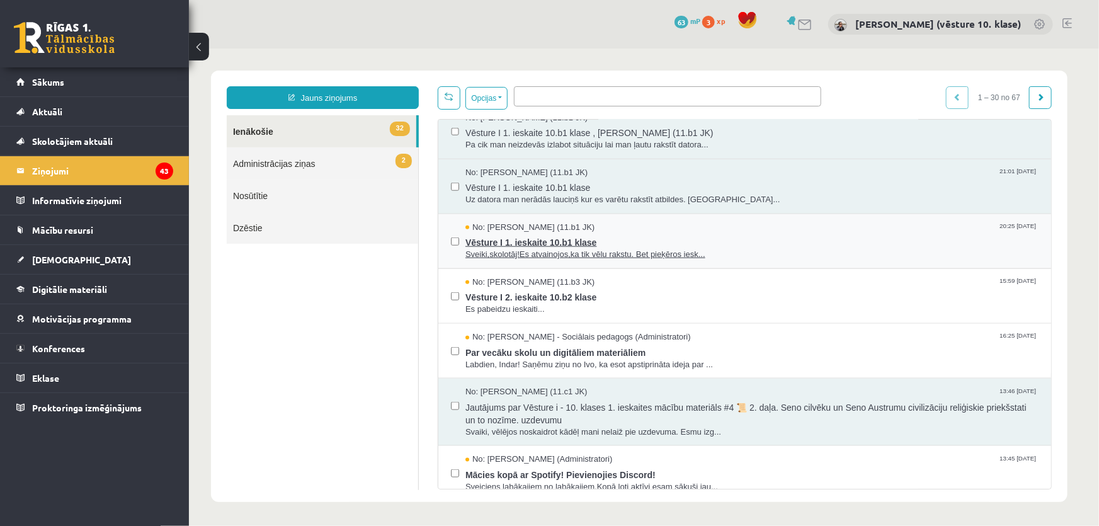
click at [511, 236] on span "Vēsture I 1. ieskaite 10.b1 klase" at bounding box center [751, 240] width 573 height 16
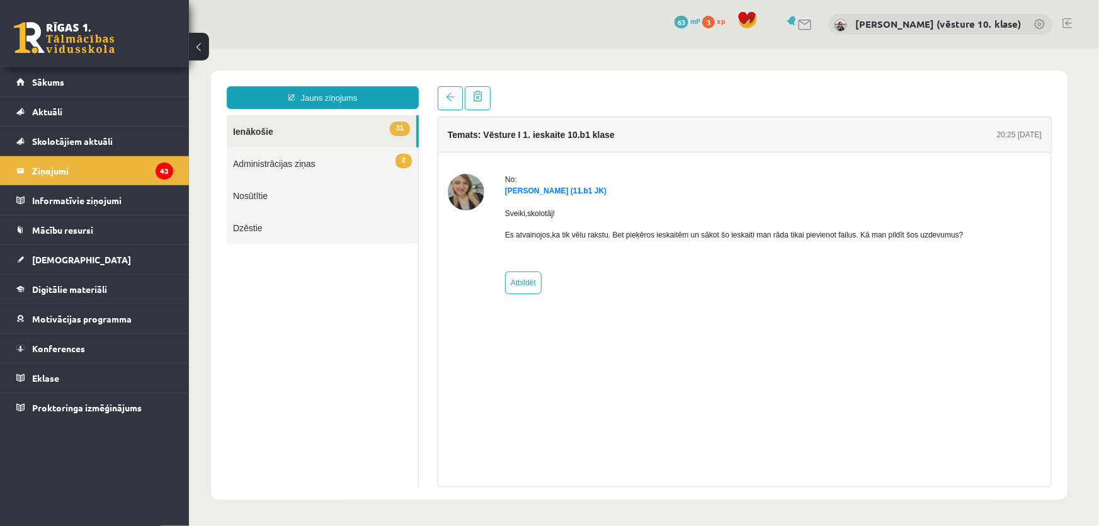
click at [254, 128] on link "31 Ienākošie" at bounding box center [321, 131] width 190 height 32
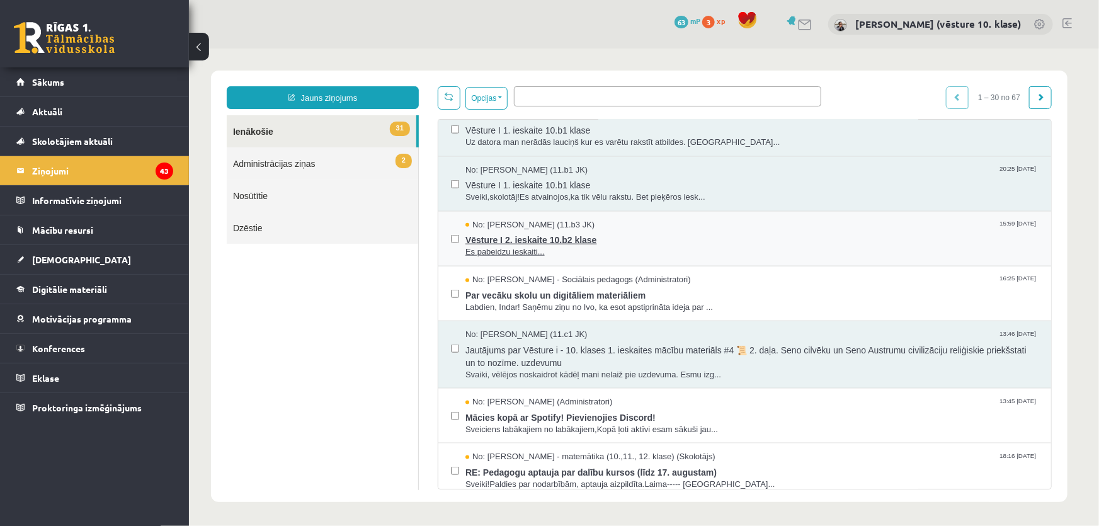
click at [516, 246] on span "Es pabeidzu ieskaiti..." at bounding box center [751, 252] width 573 height 12
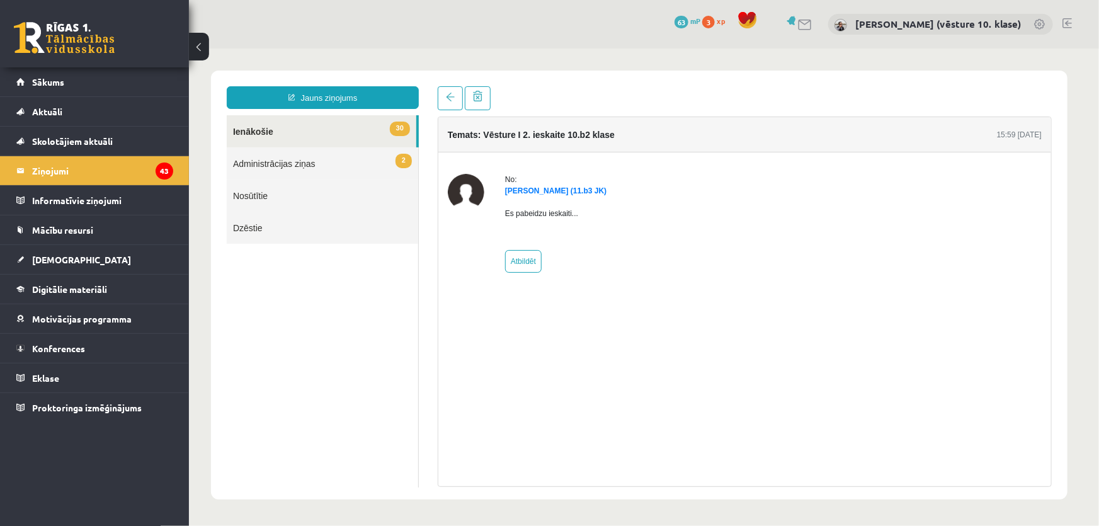
click at [272, 133] on link "30 Ienākošie" at bounding box center [321, 131] width 190 height 32
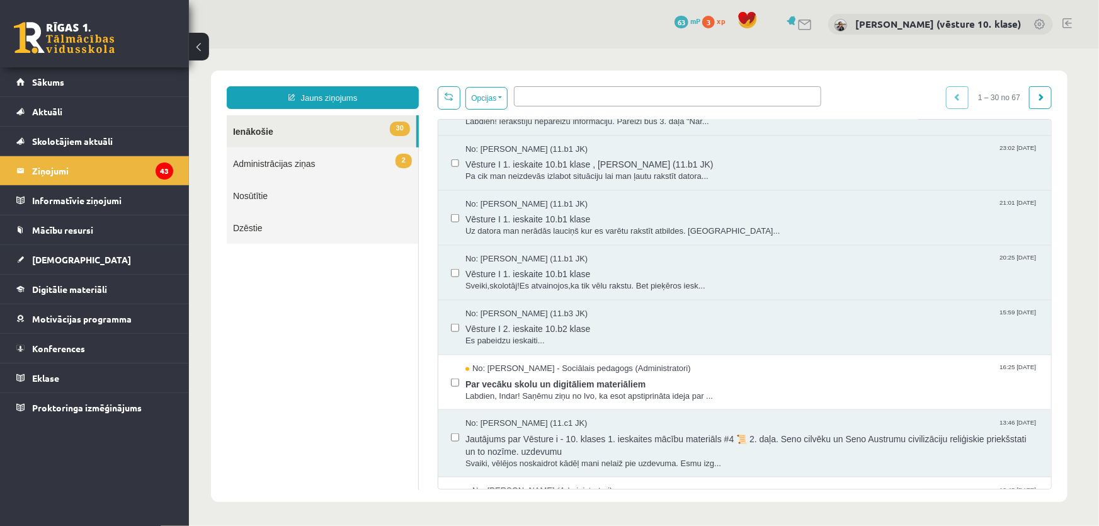
scroll to position [744, 0]
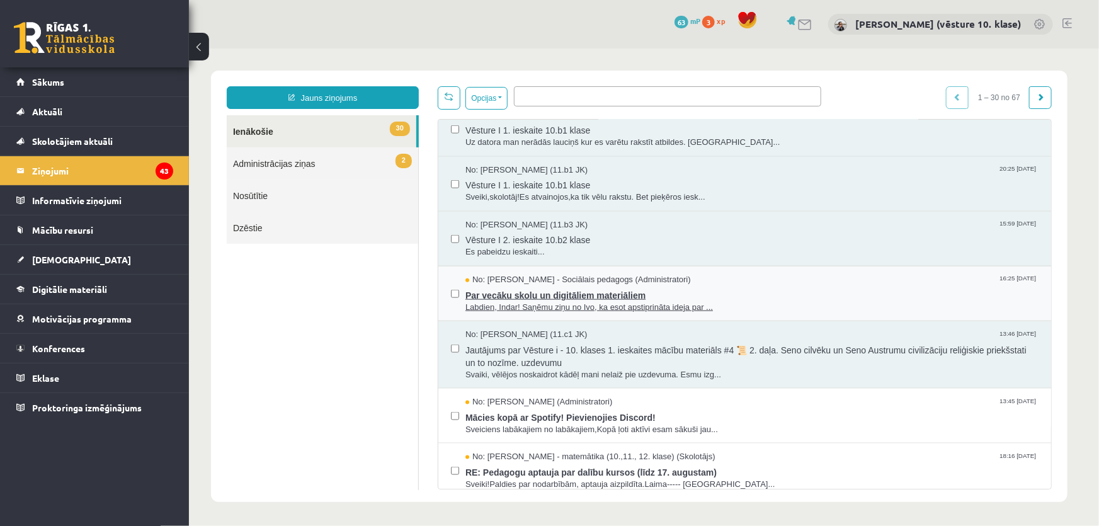
click at [504, 292] on span "Par vecāku skolu un digitāliem materiāliem" at bounding box center [751, 293] width 573 height 16
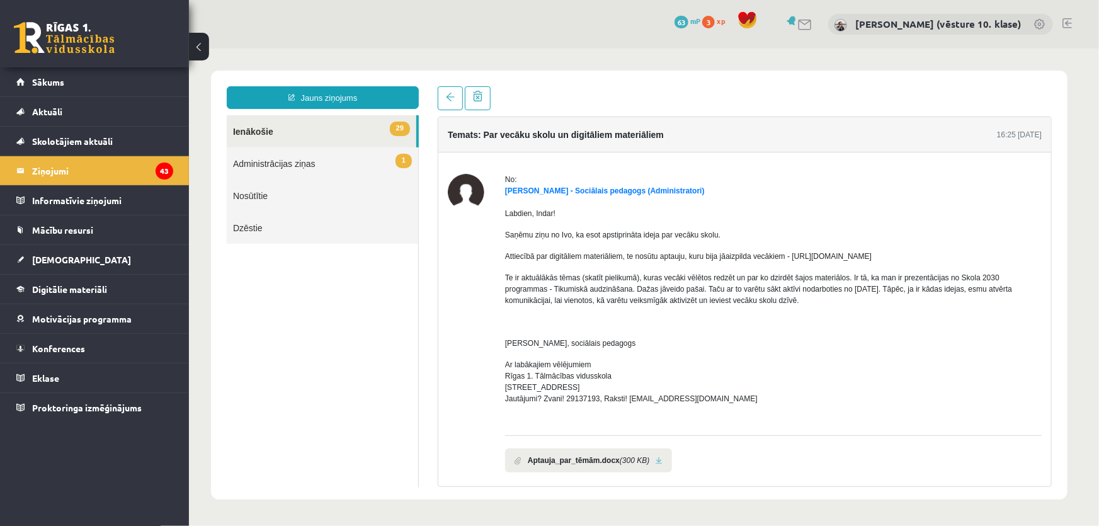
scroll to position [0, 0]
click at [264, 131] on link "29 Ienākošie" at bounding box center [321, 131] width 190 height 32
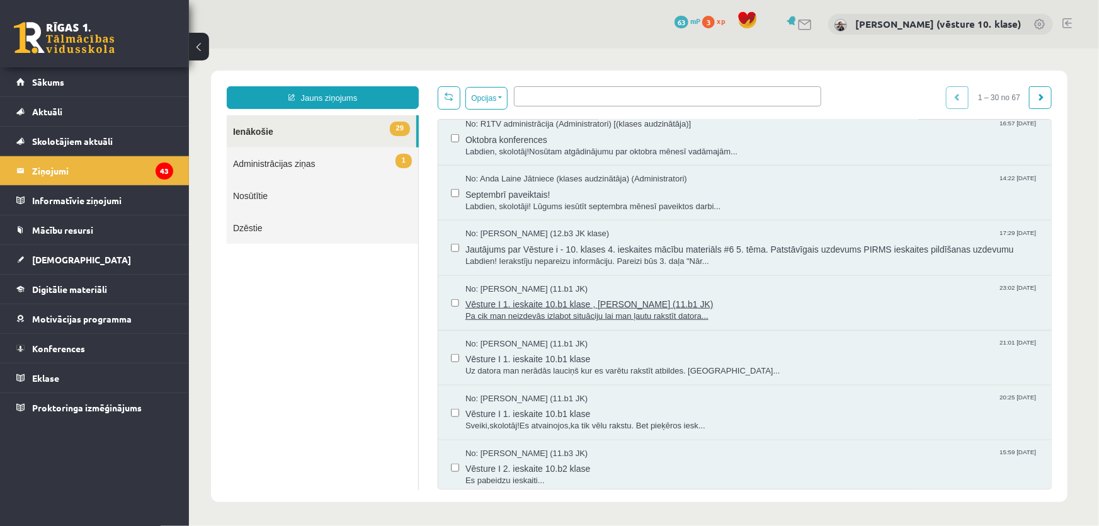
scroll to position [672, 0]
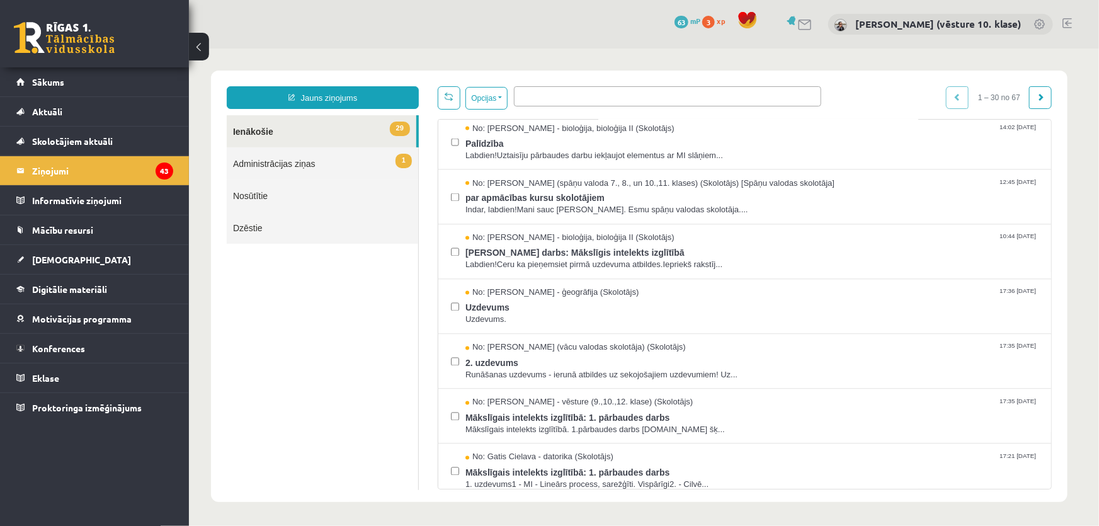
click at [293, 161] on link "1 Administrācijas ziņas" at bounding box center [321, 163] width 191 height 32
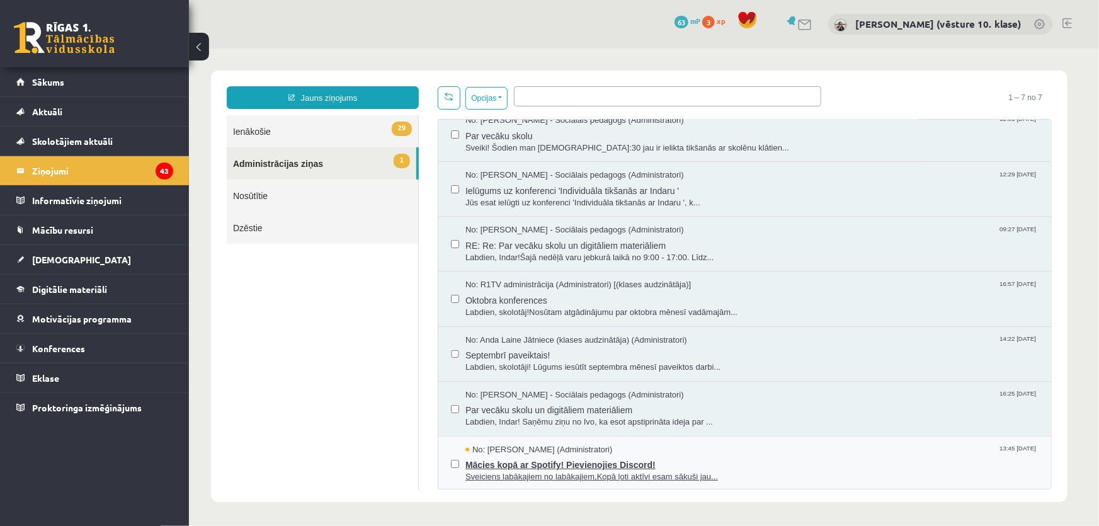
click at [575, 470] on span "Sveiciens labākajiem no labākajiem,Kopā ļoti aktīvi esam sākuši jau..." at bounding box center [751, 476] width 573 height 12
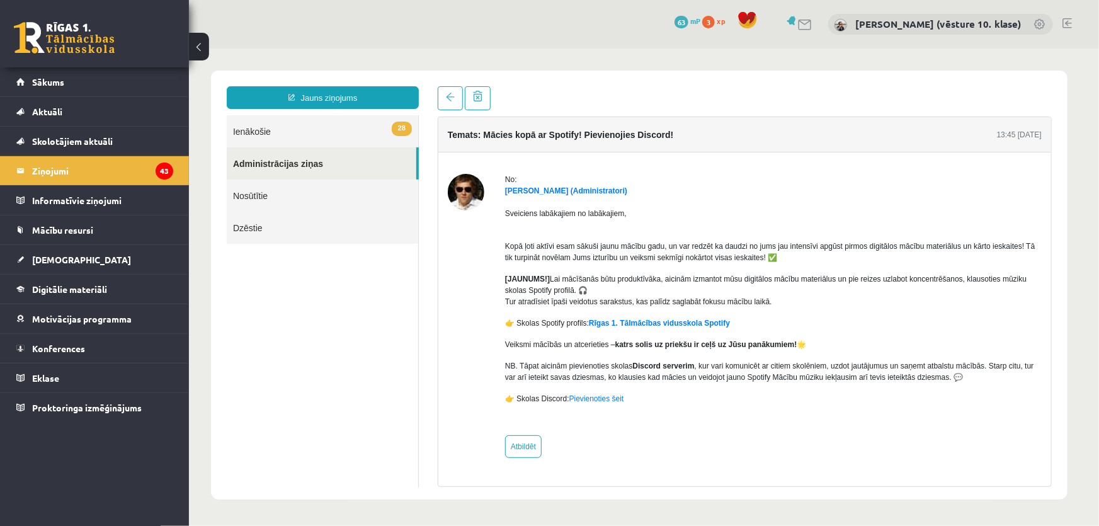
click at [285, 133] on link "28 Ienākošie" at bounding box center [321, 131] width 191 height 32
